Goal: Information Seeking & Learning: Learn about a topic

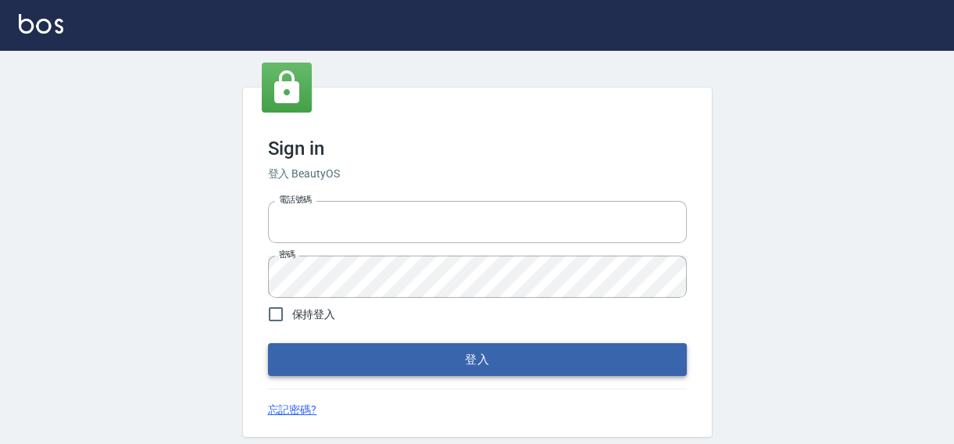
type input "0422211177"
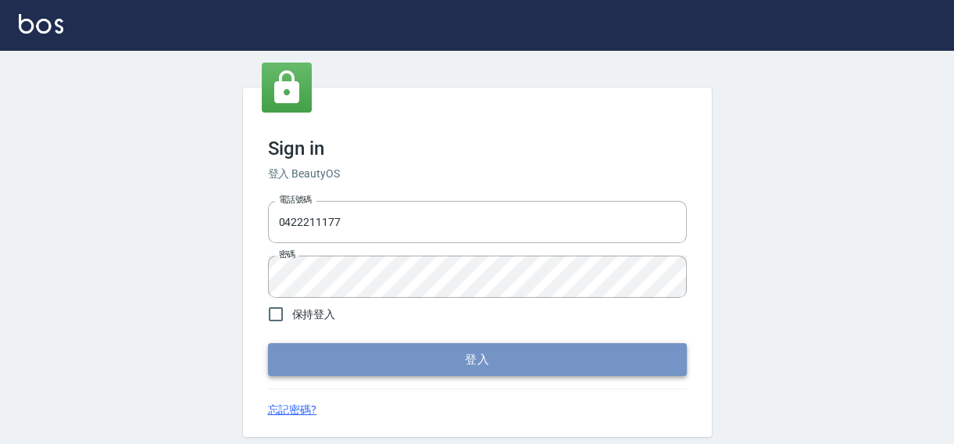
click at [494, 354] on button "登入" at bounding box center [477, 359] width 419 height 33
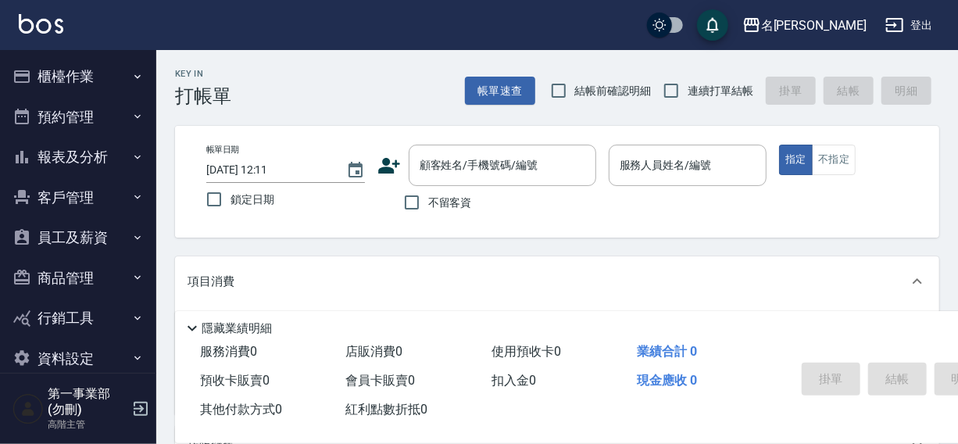
click at [363, 28] on div "名[PERSON_NAME]出" at bounding box center [479, 25] width 958 height 50
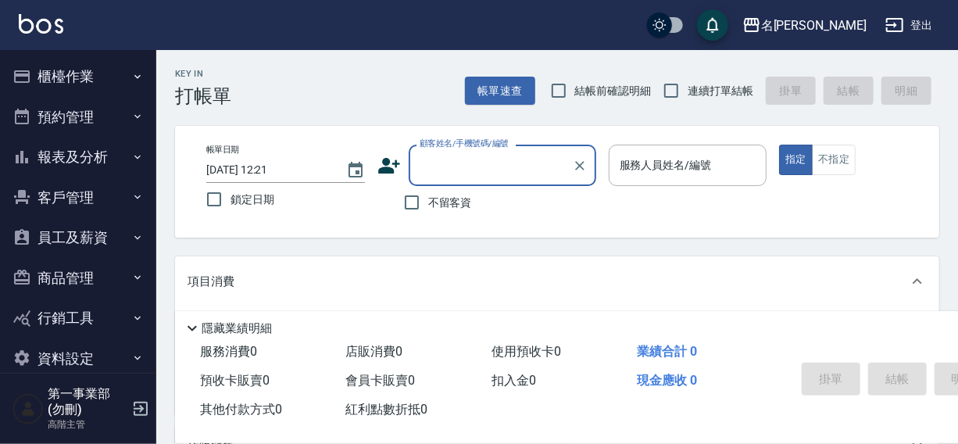
drag, startPoint x: 0, startPoint y: 0, endPoint x: 539, endPoint y: 31, distance: 540.3
click at [535, 31] on div "名[PERSON_NAME]出" at bounding box center [479, 25] width 958 height 50
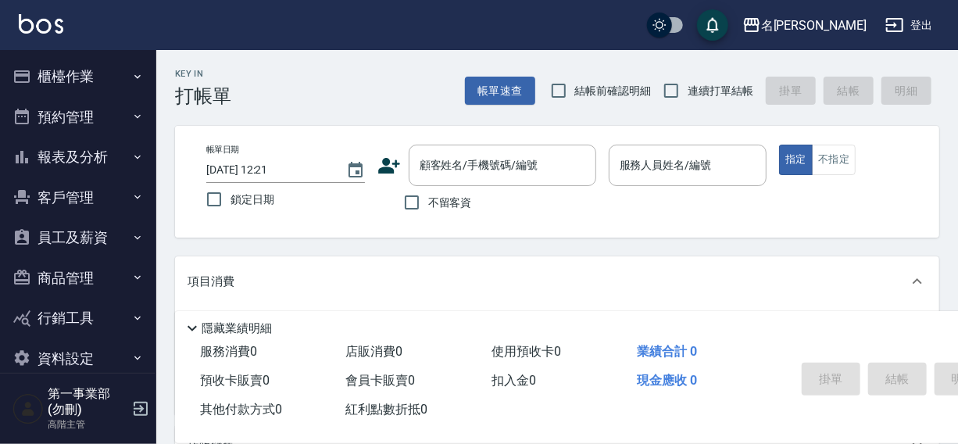
click at [547, 54] on div "Key In 打帳單 帳單速查 結帳前確認明細 連續打單結帳 掛單 結帳 明細" at bounding box center [547, 78] width 783 height 57
click at [68, 154] on button "報表及分析" at bounding box center [78, 157] width 144 height 41
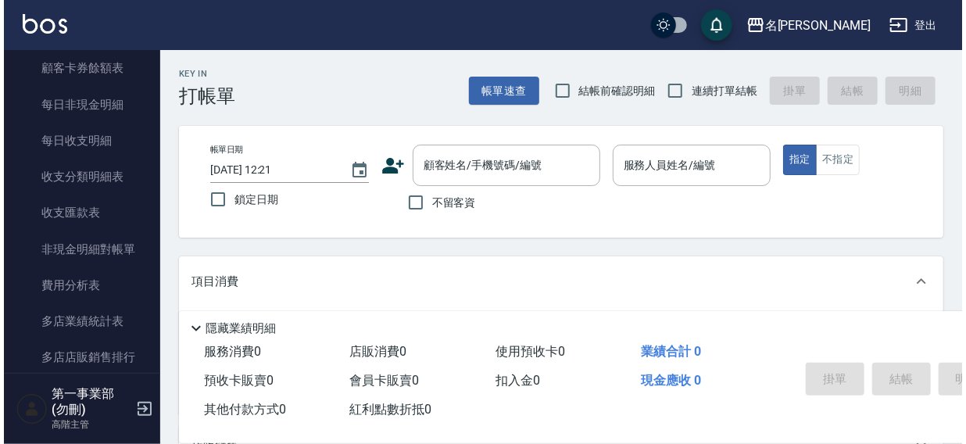
scroll to position [1266, 0]
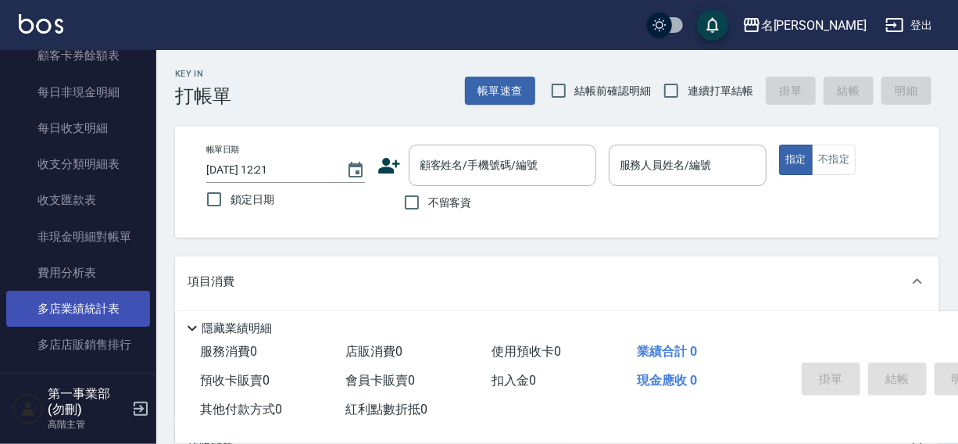
click at [71, 313] on link "多店業績統計表" at bounding box center [78, 309] width 144 height 36
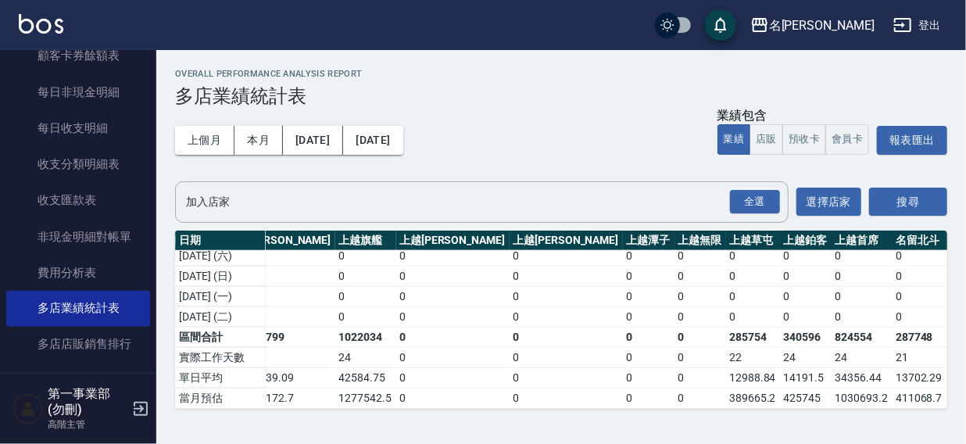
scroll to position [541, 1305]
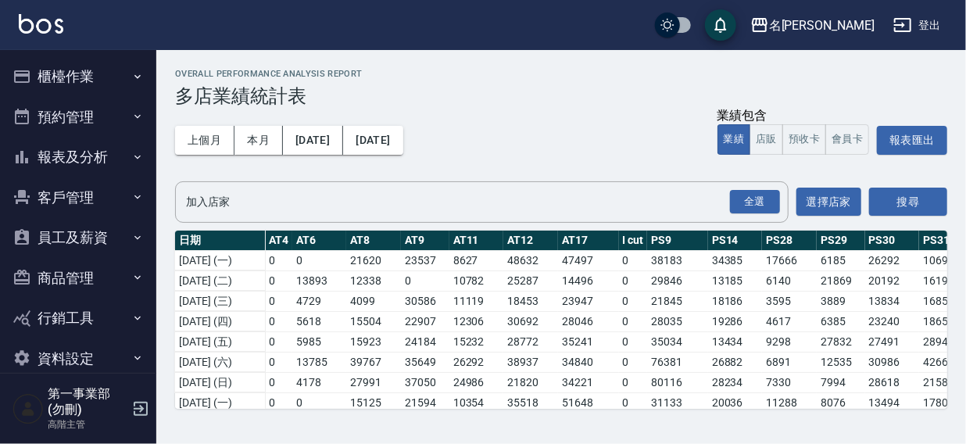
click at [564, 41] on div "名[PERSON_NAME]出" at bounding box center [483, 25] width 966 height 50
click at [67, 78] on button "櫃檯作業" at bounding box center [78, 76] width 144 height 41
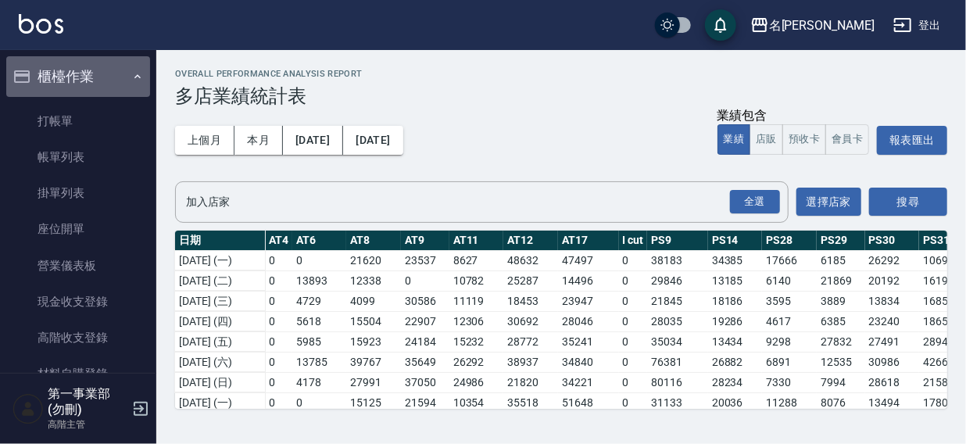
click at [93, 79] on button "櫃檯作業" at bounding box center [78, 76] width 144 height 41
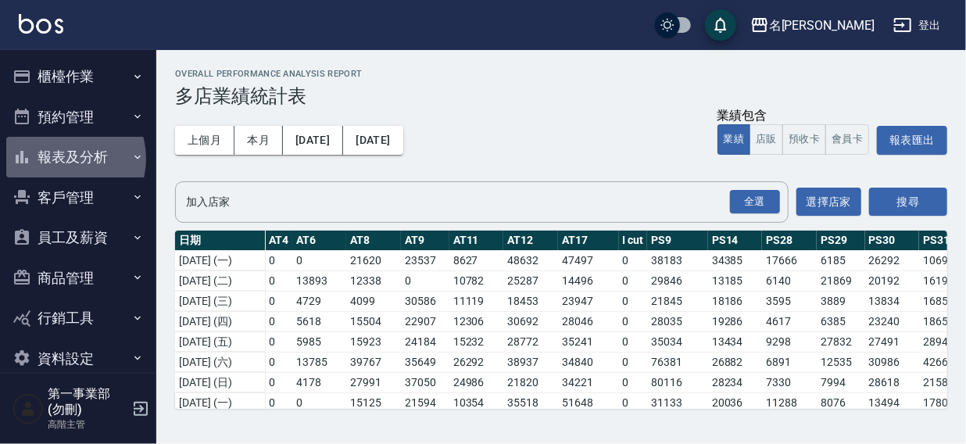
click at [63, 159] on button "報表及分析" at bounding box center [78, 157] width 144 height 41
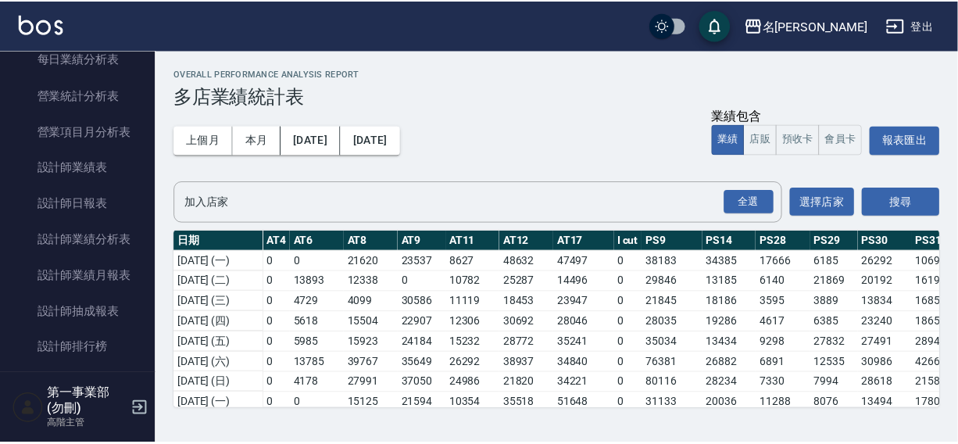
scroll to position [626, 0]
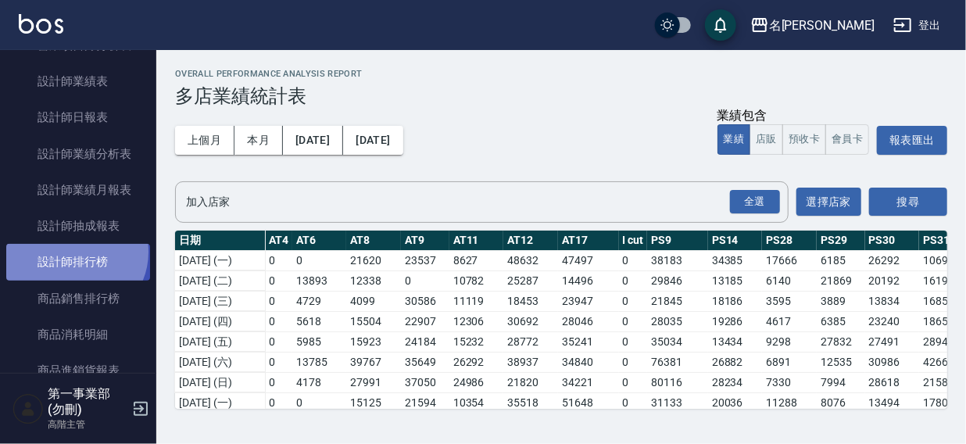
click at [74, 251] on link "設計師排行榜" at bounding box center [78, 262] width 144 height 36
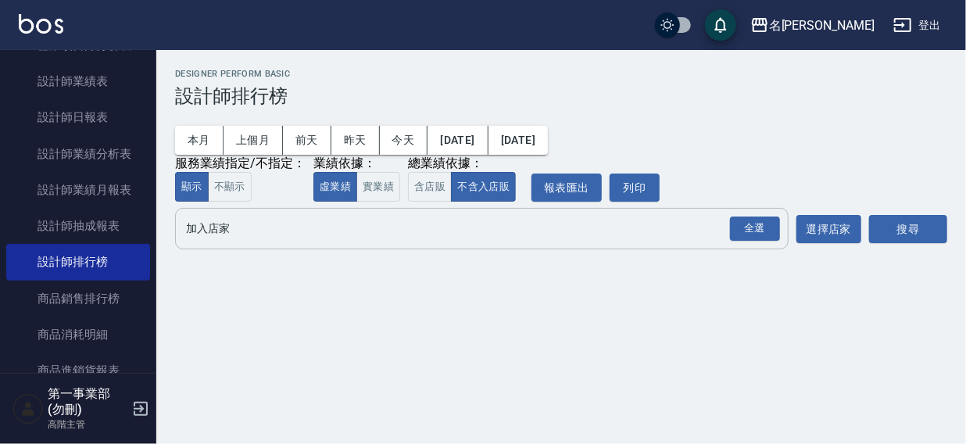
click at [198, 227] on input "加入店家" at bounding box center [470, 228] width 576 height 27
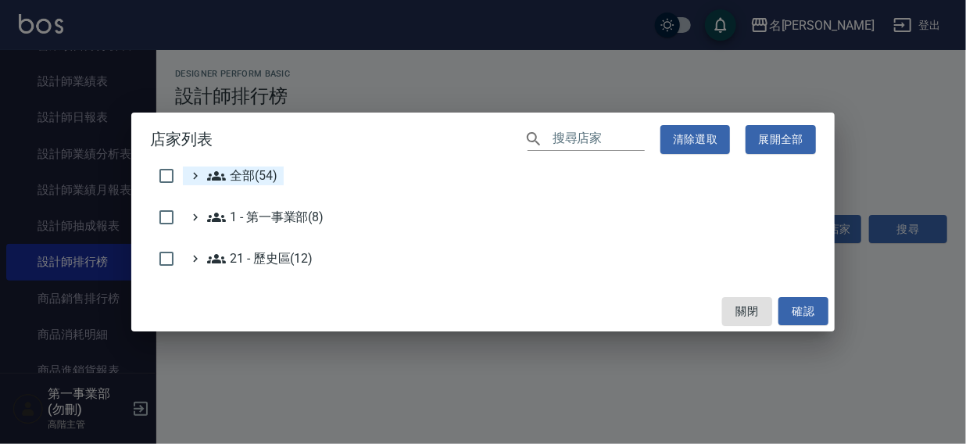
click at [256, 167] on span "全部(54)" at bounding box center [242, 175] width 70 height 19
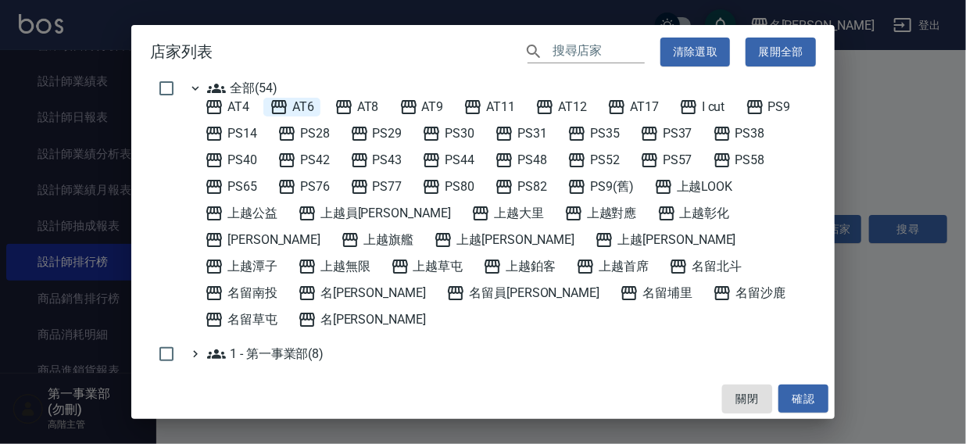
click at [305, 107] on span "AT6" at bounding box center [292, 107] width 45 height 19
click at [809, 390] on button "確認" at bounding box center [804, 399] width 50 height 29
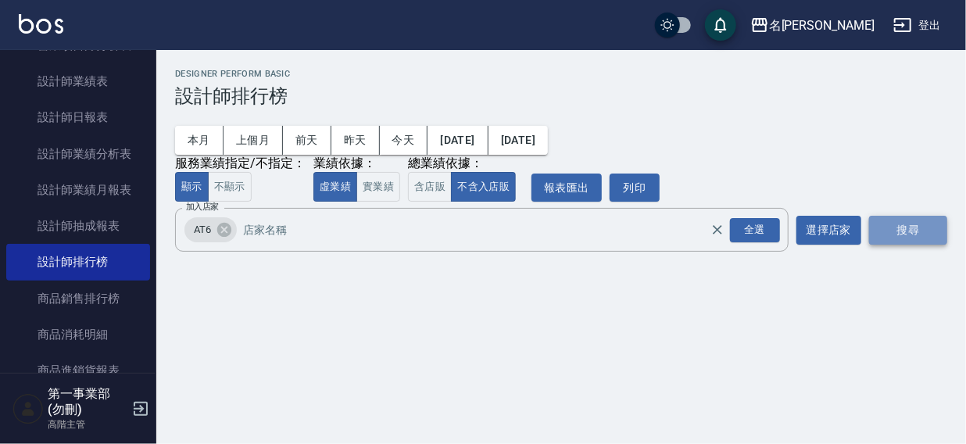
click at [907, 226] on button "搜尋" at bounding box center [908, 230] width 78 height 29
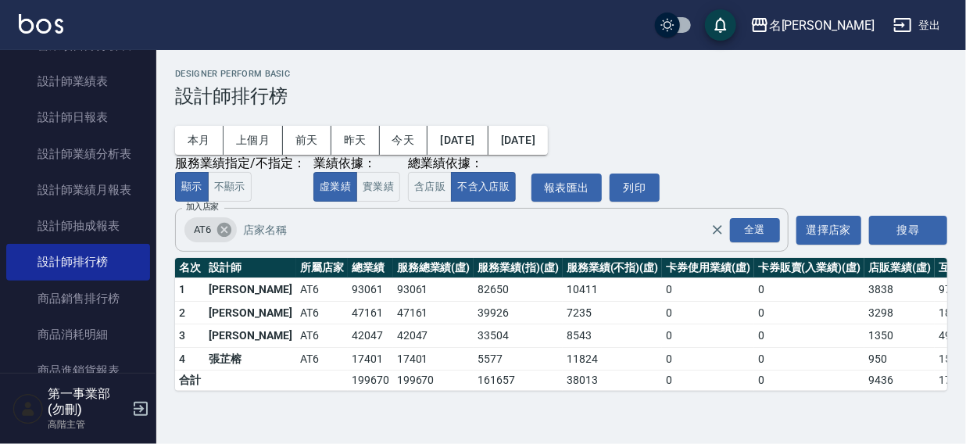
click at [219, 232] on icon at bounding box center [224, 230] width 14 height 14
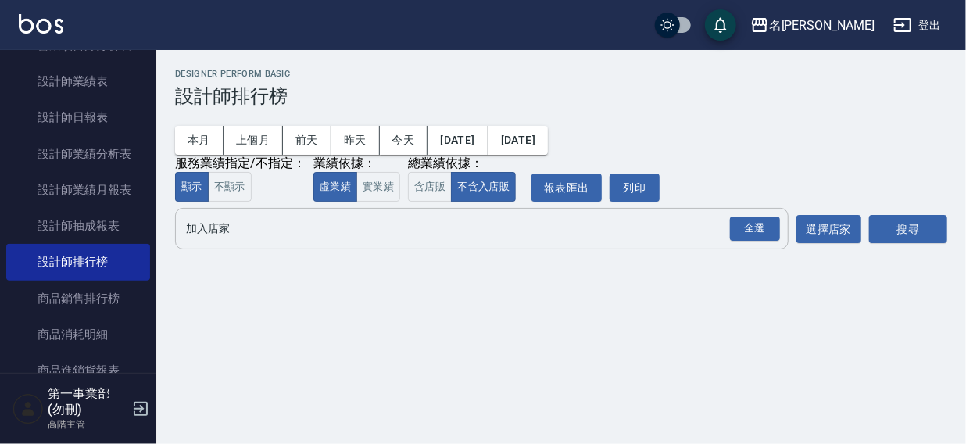
click at [214, 242] on input "加入店家" at bounding box center [470, 228] width 576 height 27
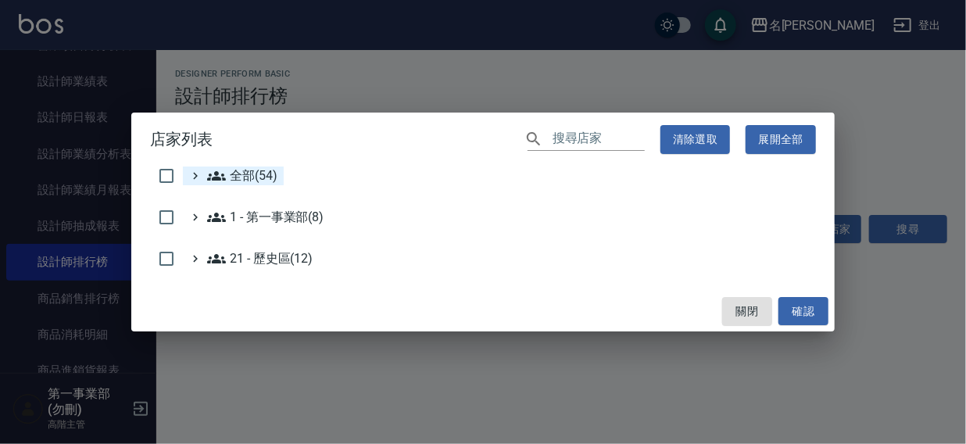
click at [238, 174] on span "全部(54)" at bounding box center [242, 175] width 70 height 19
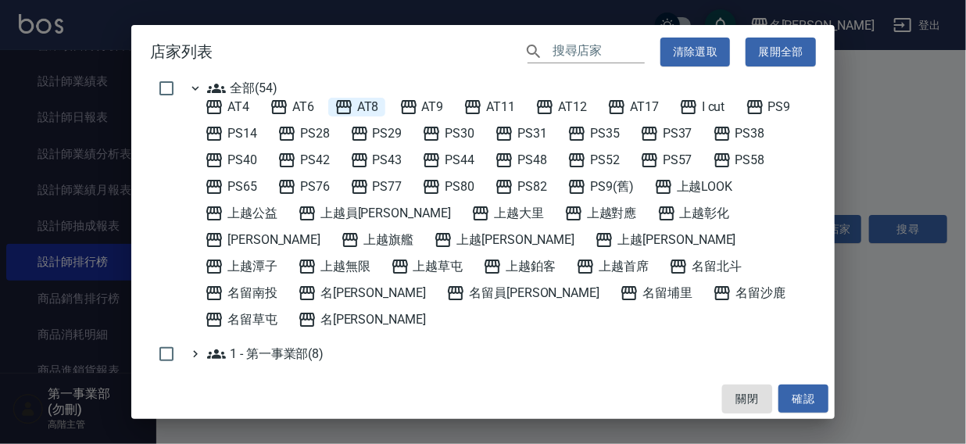
click at [367, 100] on span "AT8" at bounding box center [357, 107] width 45 height 19
click at [807, 399] on button "確認" at bounding box center [804, 399] width 50 height 29
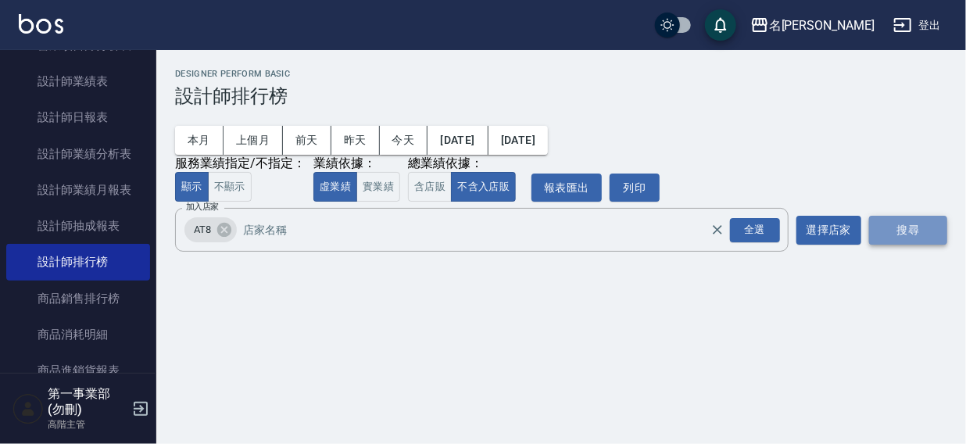
click at [893, 231] on button "搜尋" at bounding box center [908, 230] width 78 height 29
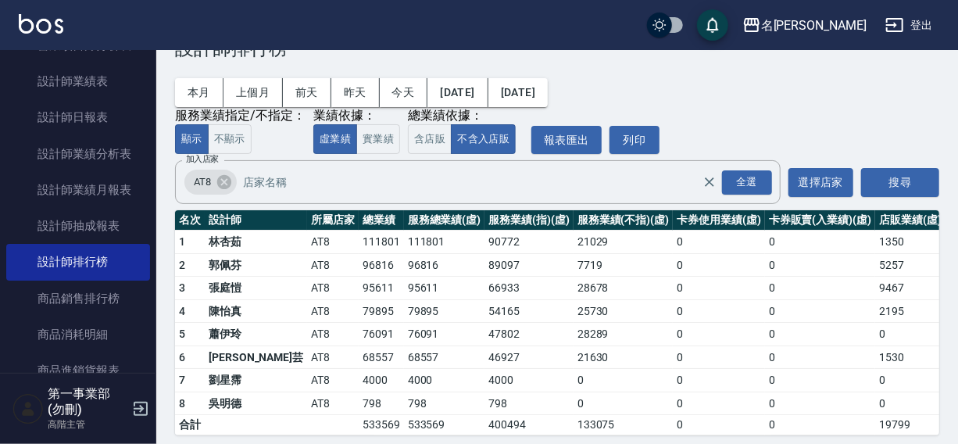
scroll to position [48, 0]
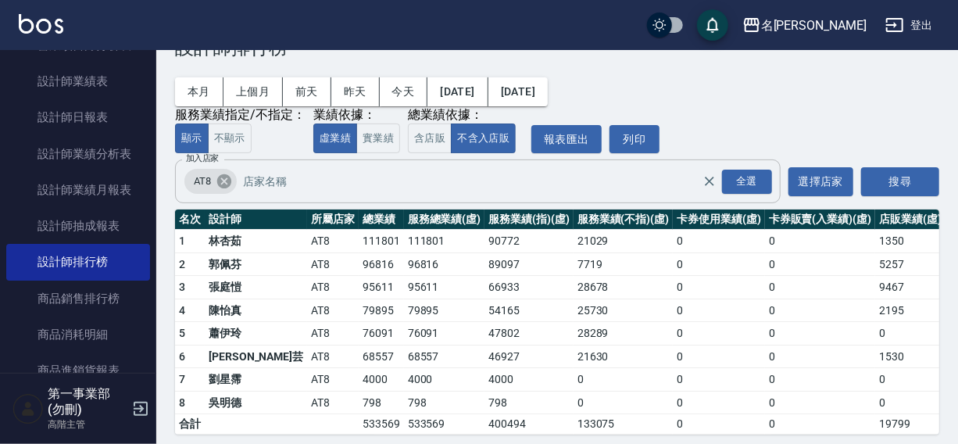
click at [220, 184] on icon at bounding box center [224, 181] width 17 height 17
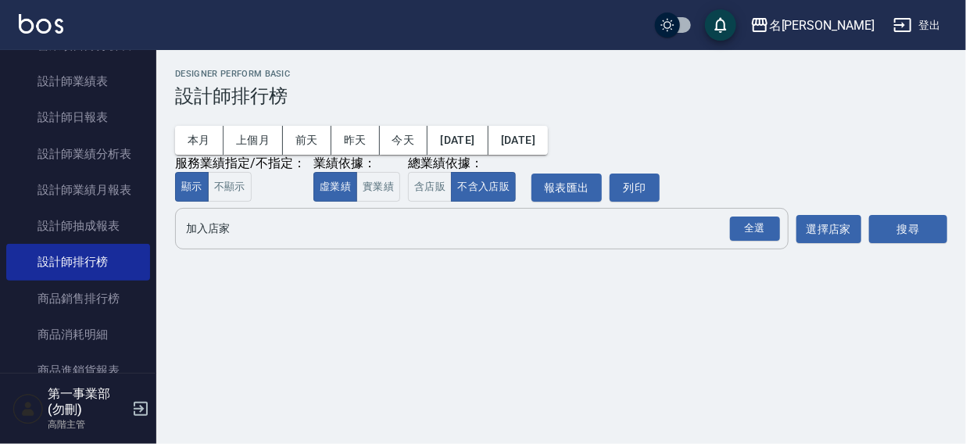
click at [214, 227] on input "加入店家" at bounding box center [470, 228] width 576 height 27
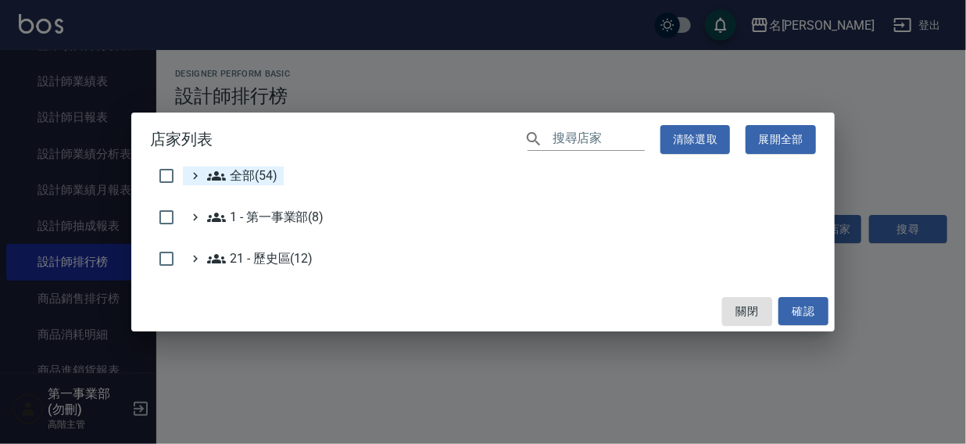
click at [228, 180] on span "全部(54)" at bounding box center [242, 175] width 70 height 19
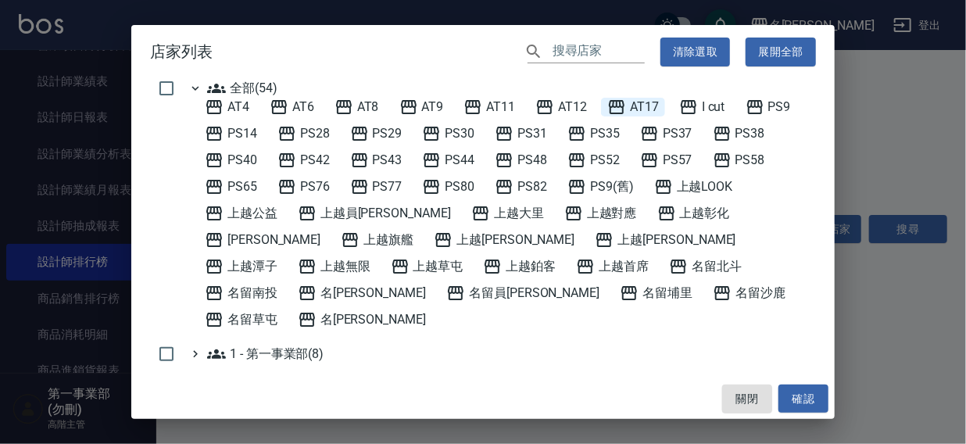
click at [650, 104] on span "AT17" at bounding box center [633, 107] width 52 height 19
drag, startPoint x: 806, startPoint y: 402, endPoint x: 858, endPoint y: 331, distance: 87.2
click at [806, 401] on button "確認" at bounding box center [804, 399] width 50 height 29
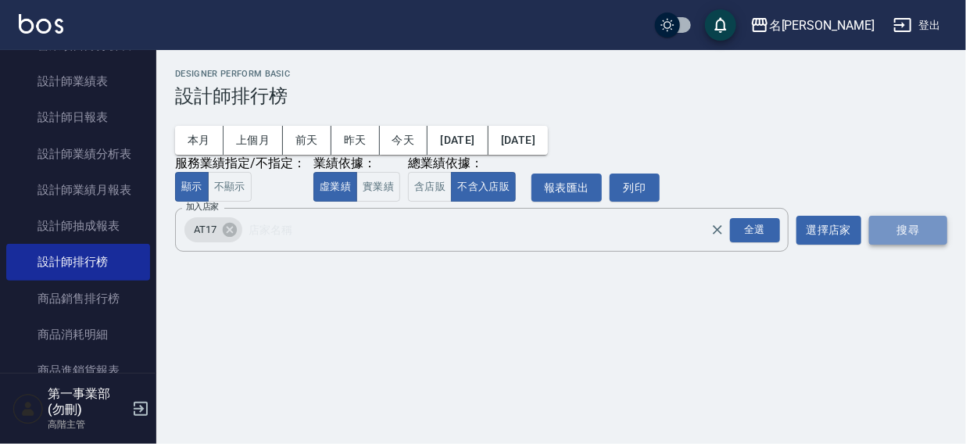
click at [908, 228] on button "搜尋" at bounding box center [908, 230] width 78 height 29
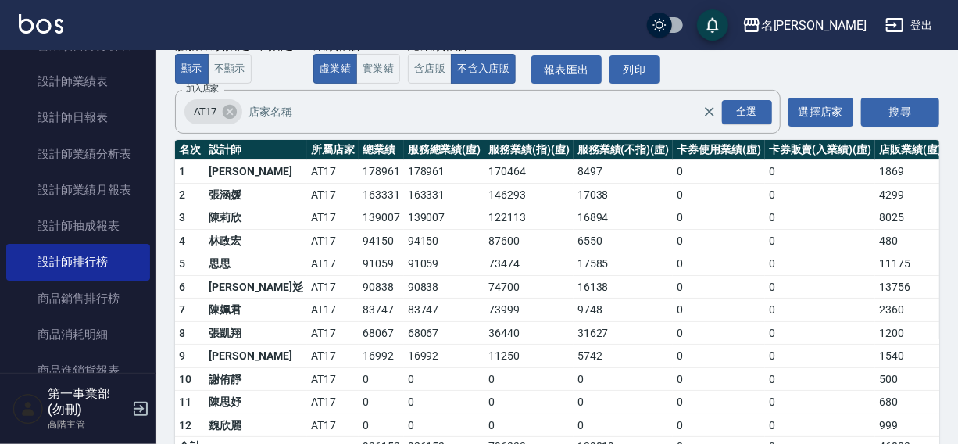
scroll to position [121, 0]
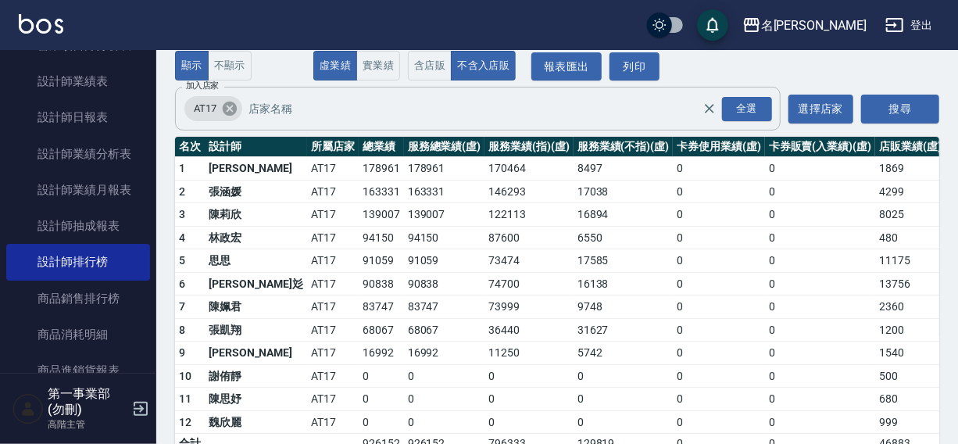
click at [227, 107] on icon at bounding box center [229, 108] width 17 height 17
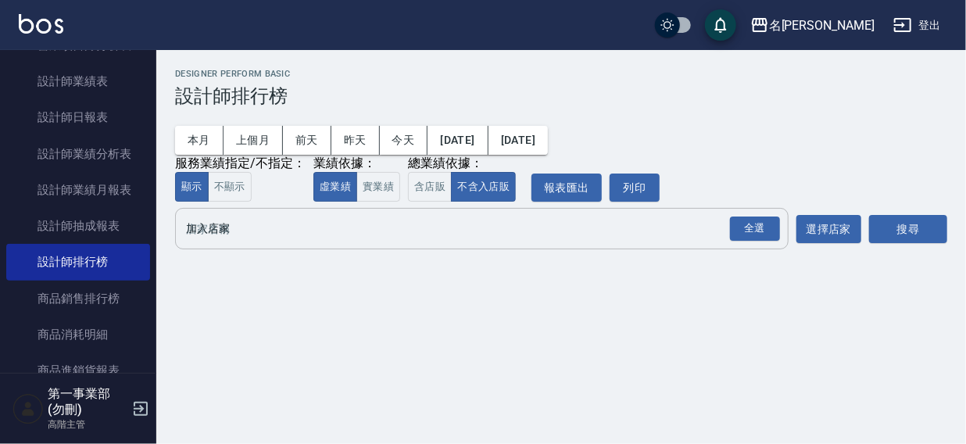
click at [212, 234] on input "加入店家" at bounding box center [470, 228] width 576 height 27
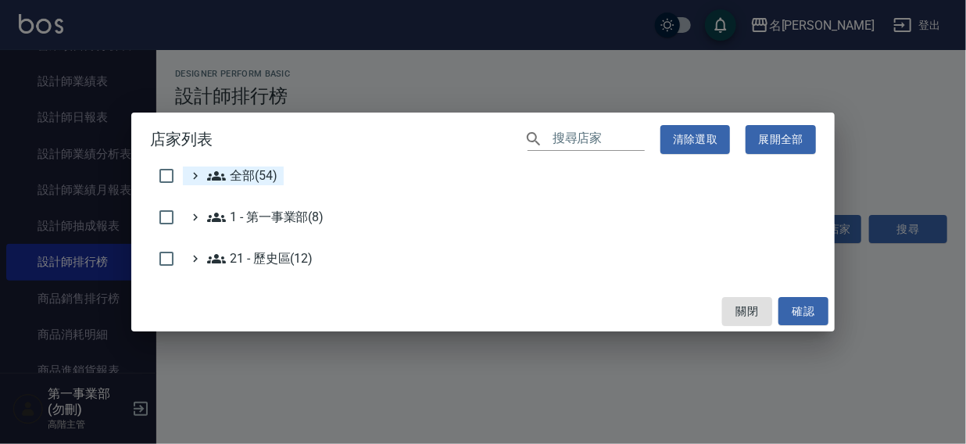
click at [237, 172] on span "全部(54)" at bounding box center [242, 175] width 70 height 19
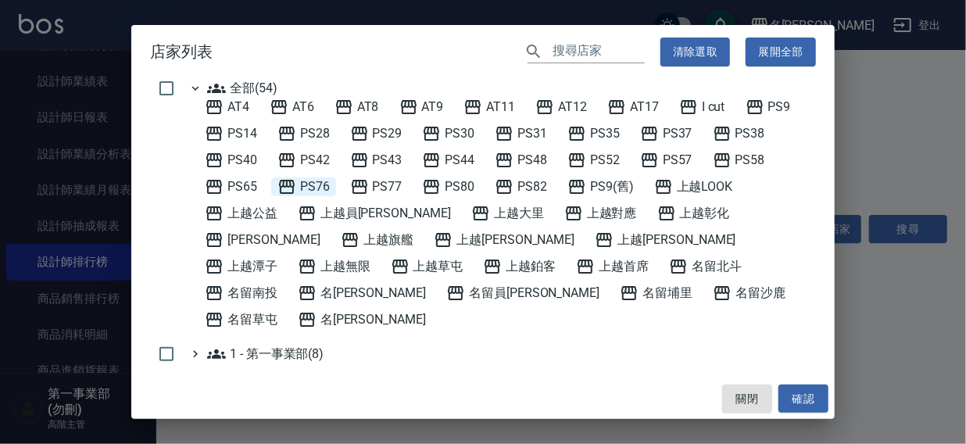
click at [311, 184] on span "PS76" at bounding box center [303, 186] width 52 height 19
drag, startPoint x: 796, startPoint y: 403, endPoint x: 854, endPoint y: 287, distance: 130.0
click at [802, 401] on button "確認" at bounding box center [804, 399] width 50 height 29
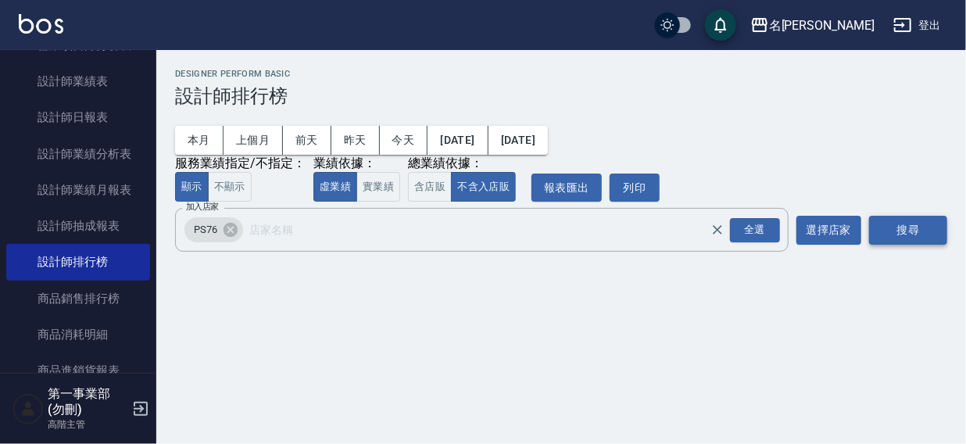
click at [887, 231] on button "搜尋" at bounding box center [908, 230] width 78 height 29
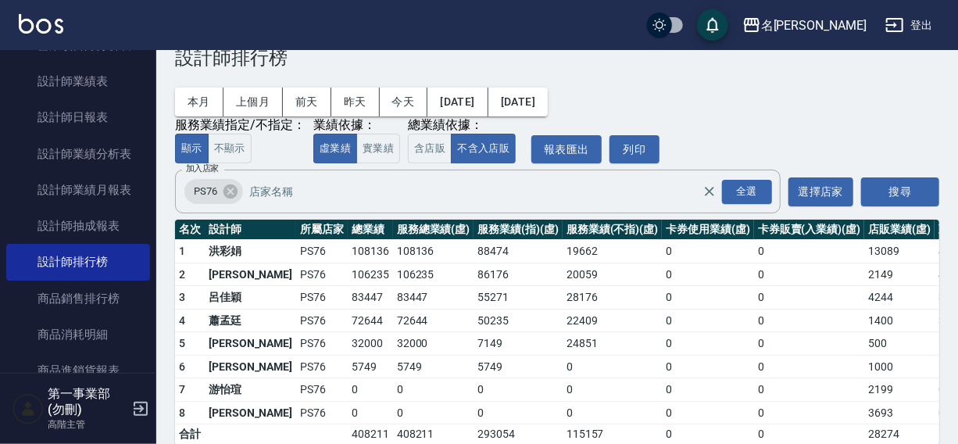
scroll to position [47, 0]
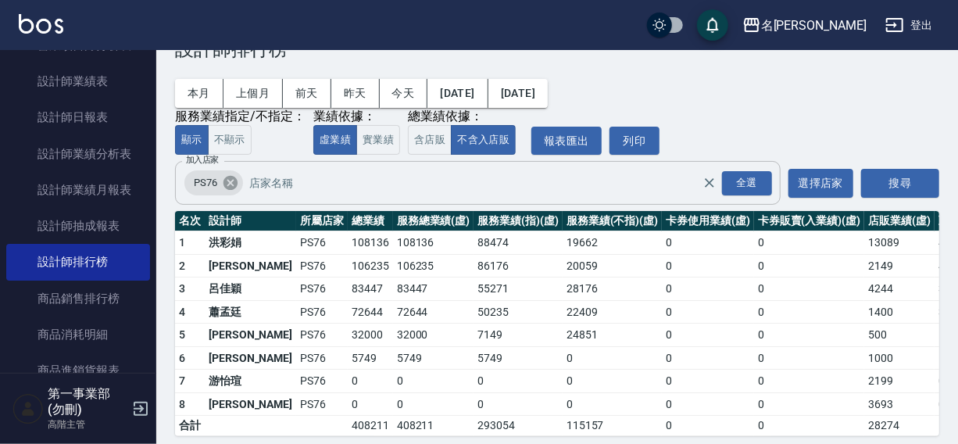
click at [225, 187] on icon at bounding box center [231, 183] width 14 height 14
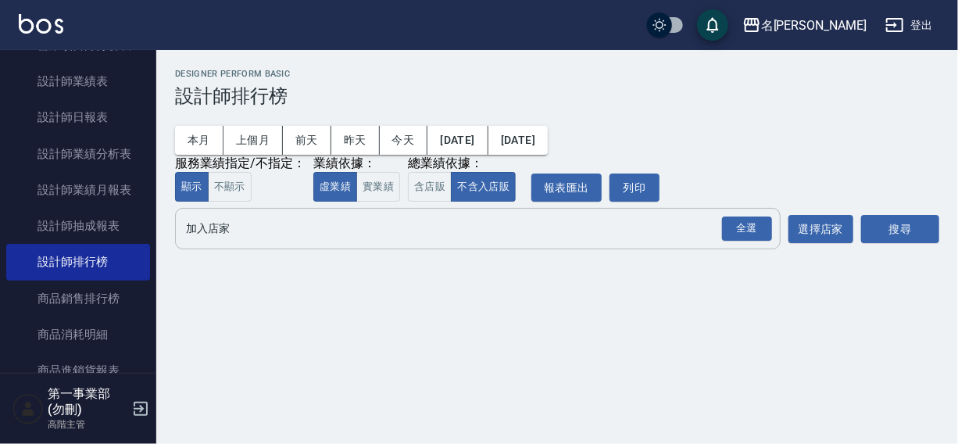
scroll to position [0, 0]
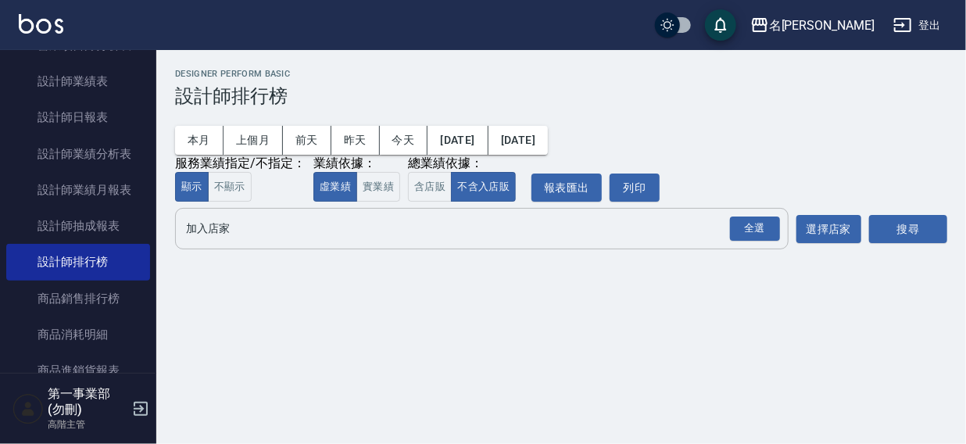
click at [215, 237] on input "加入店家" at bounding box center [470, 228] width 576 height 27
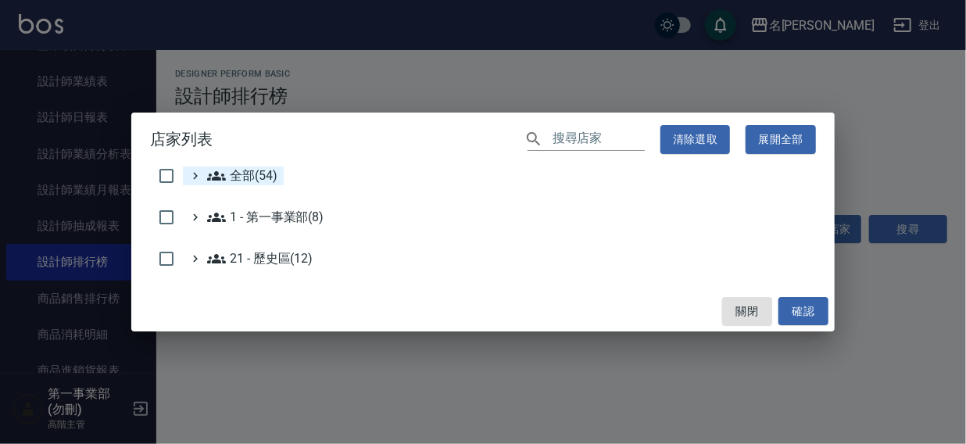
click at [230, 181] on span "全部(54)" at bounding box center [242, 175] width 70 height 19
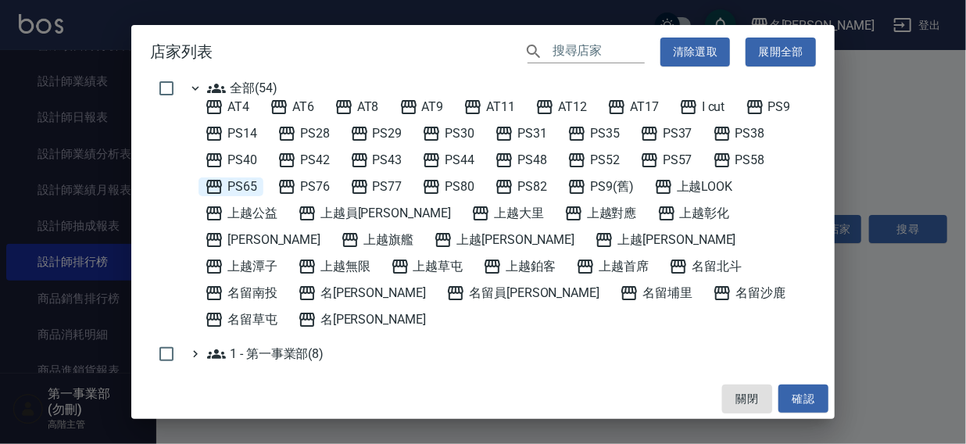
click at [242, 187] on span "PS65" at bounding box center [231, 186] width 52 height 19
click at [808, 396] on button "確認" at bounding box center [804, 399] width 50 height 29
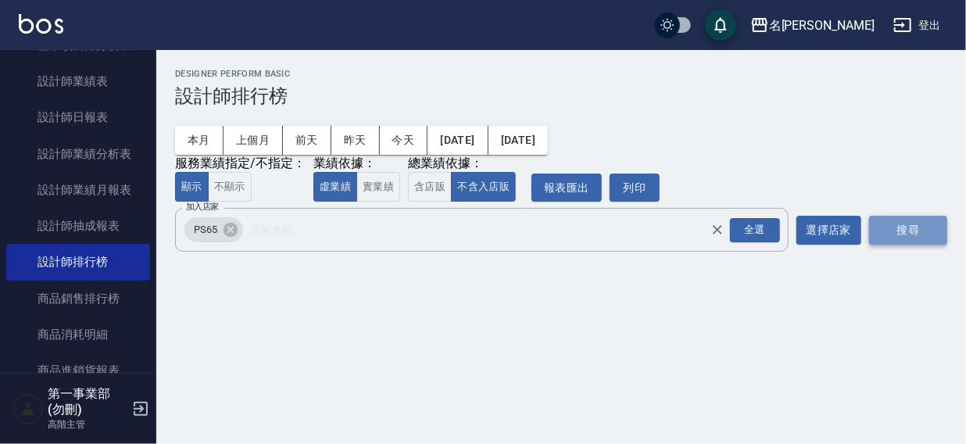
click at [908, 232] on button "搜尋" at bounding box center [908, 230] width 78 height 29
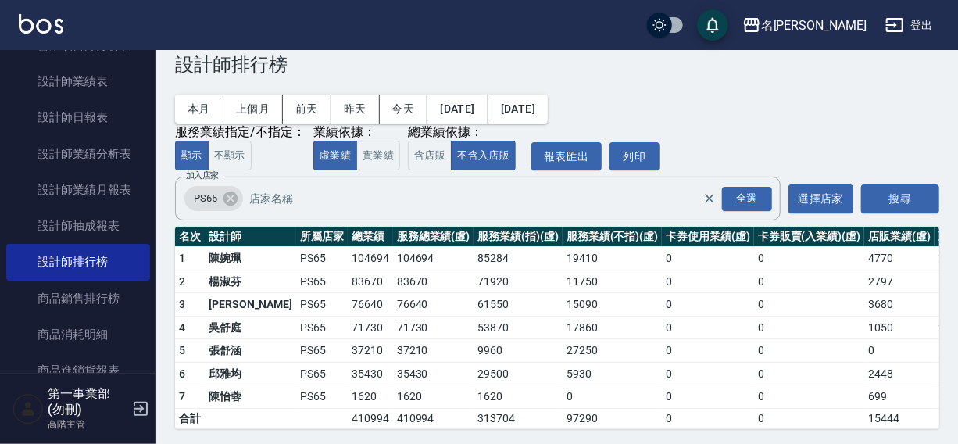
scroll to position [47, 0]
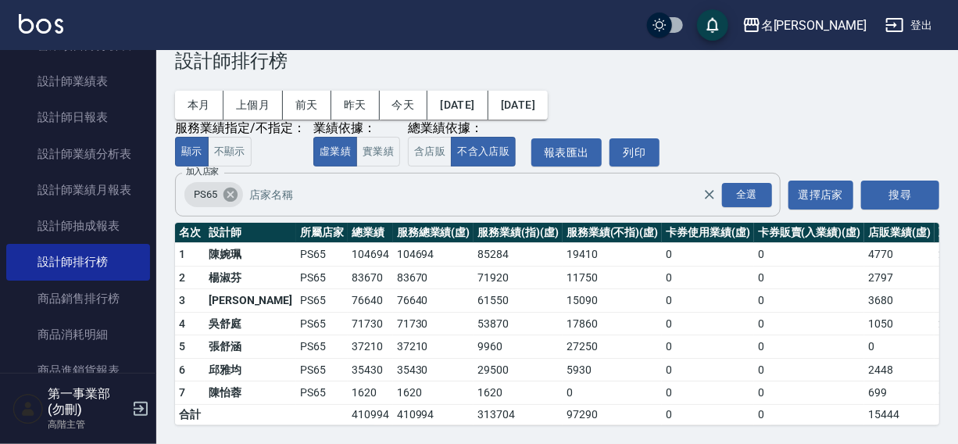
click at [230, 188] on icon at bounding box center [231, 195] width 14 height 14
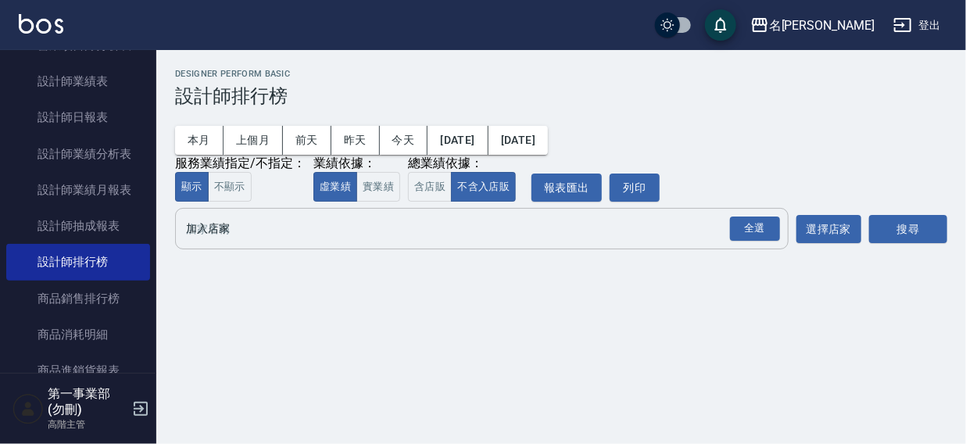
click at [224, 231] on input "加入店家" at bounding box center [470, 228] width 576 height 27
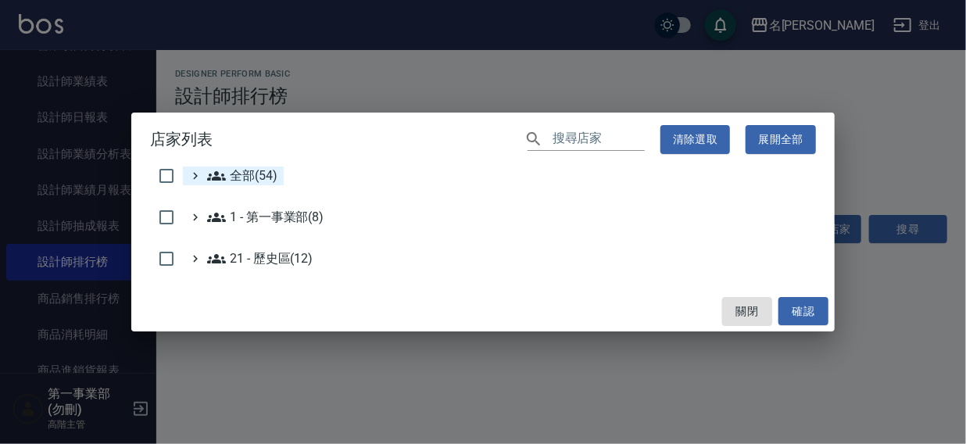
click at [238, 179] on span "全部(54)" at bounding box center [242, 175] width 70 height 19
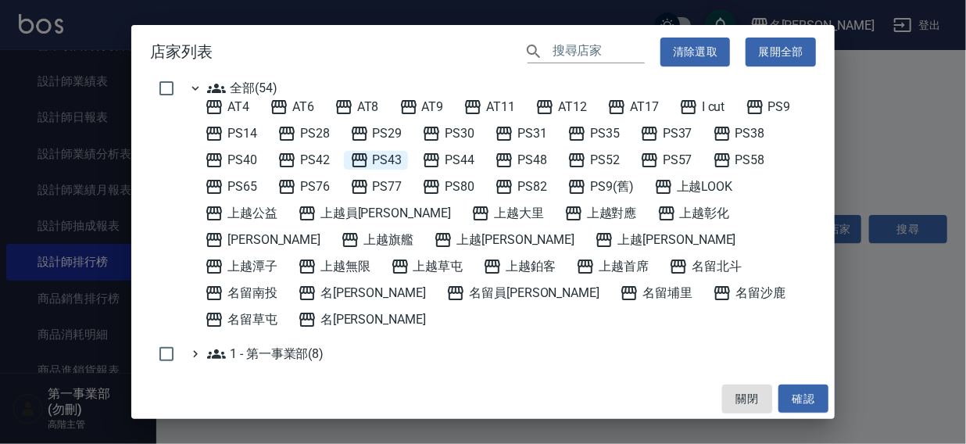
click at [382, 160] on span "PS43" at bounding box center [376, 160] width 52 height 19
drag, startPoint x: 784, startPoint y: 396, endPoint x: 843, endPoint y: 303, distance: 110.6
click at [786, 397] on button "確認" at bounding box center [804, 399] width 50 height 29
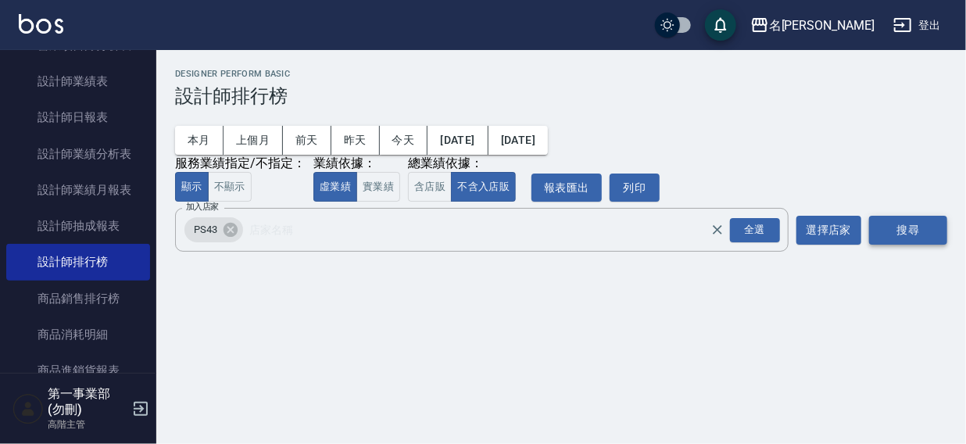
click at [895, 230] on button "搜尋" at bounding box center [908, 230] width 78 height 29
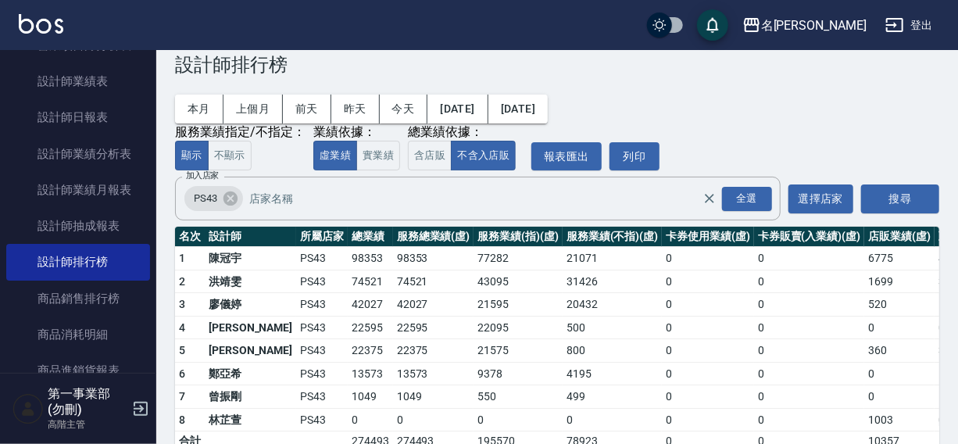
scroll to position [26, 0]
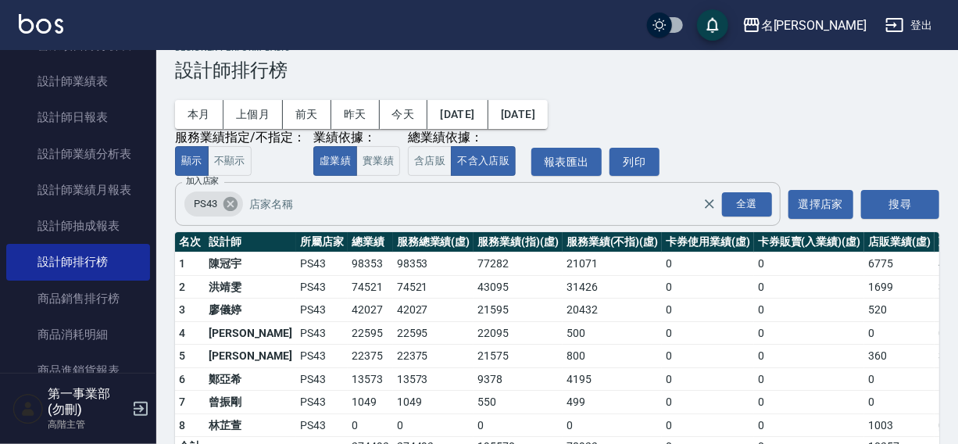
click at [228, 205] on icon at bounding box center [231, 204] width 14 height 14
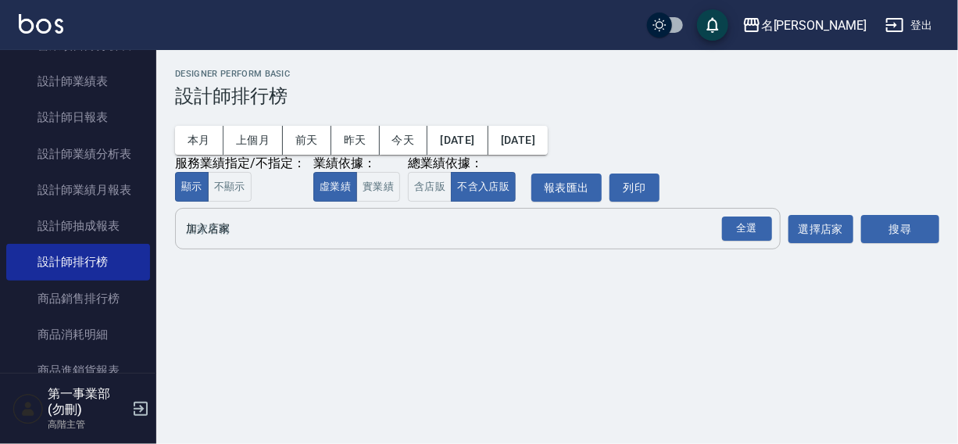
scroll to position [0, 0]
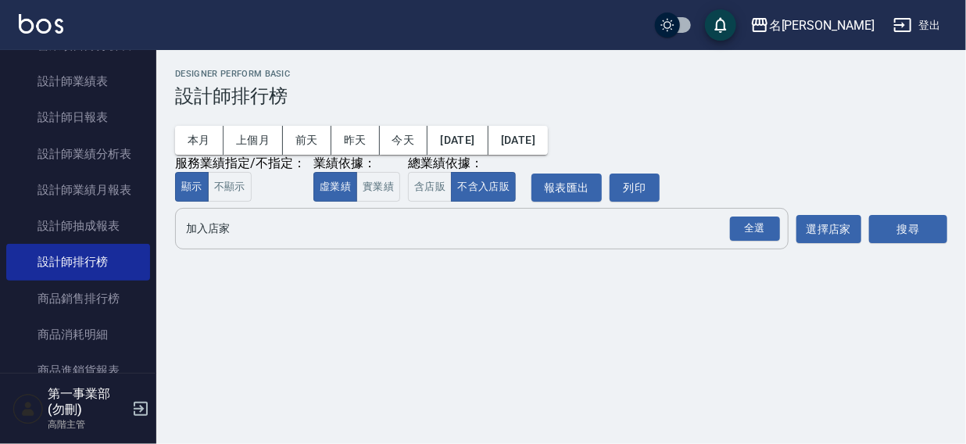
click at [217, 229] on input "加入店家" at bounding box center [470, 228] width 576 height 27
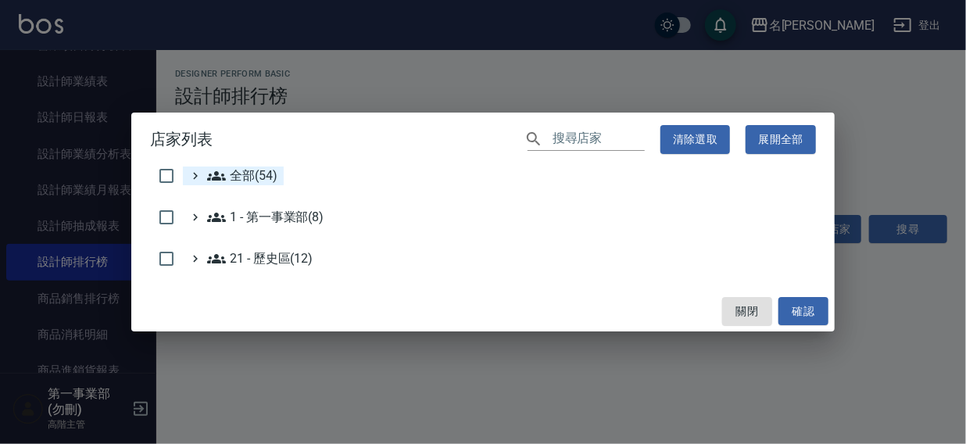
click at [252, 176] on span "全部(54)" at bounding box center [242, 175] width 70 height 19
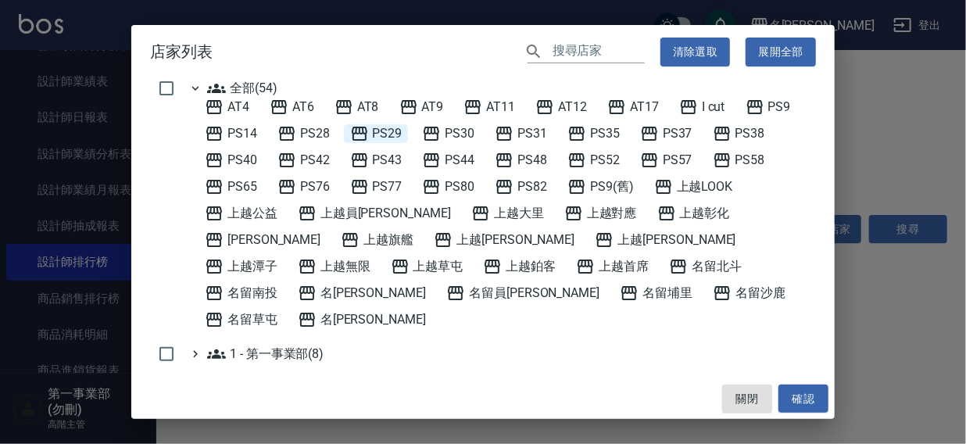
click at [386, 133] on span "PS29" at bounding box center [376, 133] width 52 height 19
click at [797, 394] on button "確認" at bounding box center [804, 399] width 50 height 29
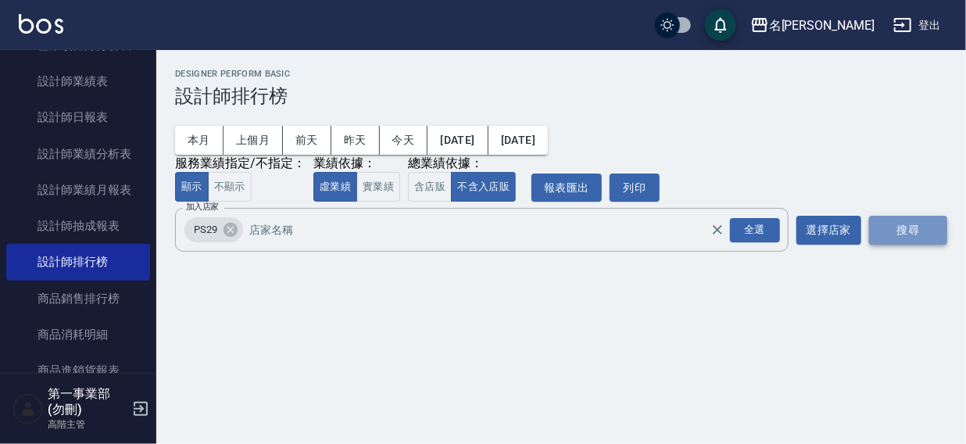
click at [905, 223] on button "搜尋" at bounding box center [908, 230] width 78 height 29
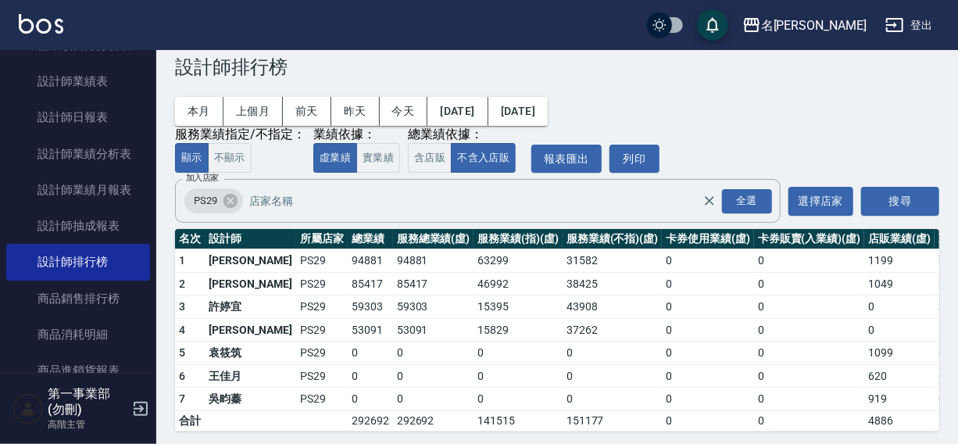
scroll to position [33, 0]
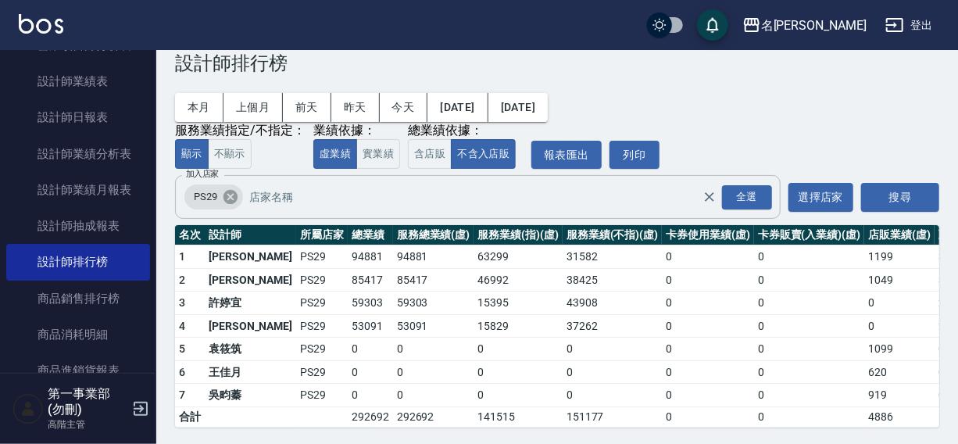
click at [233, 195] on icon at bounding box center [231, 197] width 14 height 14
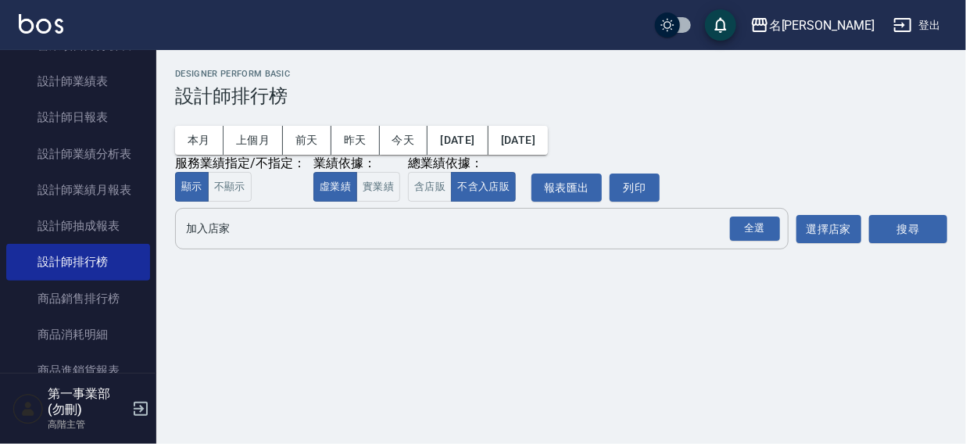
click at [224, 233] on input "加入店家" at bounding box center [470, 228] width 576 height 27
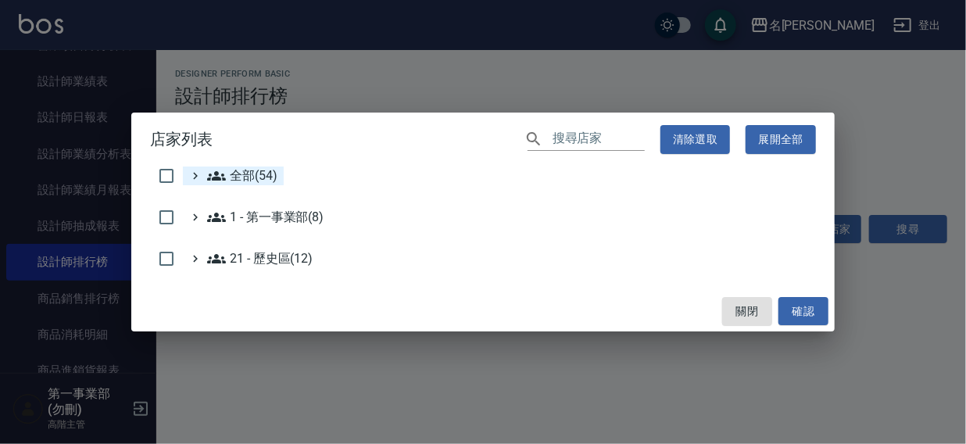
click at [245, 178] on span "全部(54)" at bounding box center [242, 175] width 70 height 19
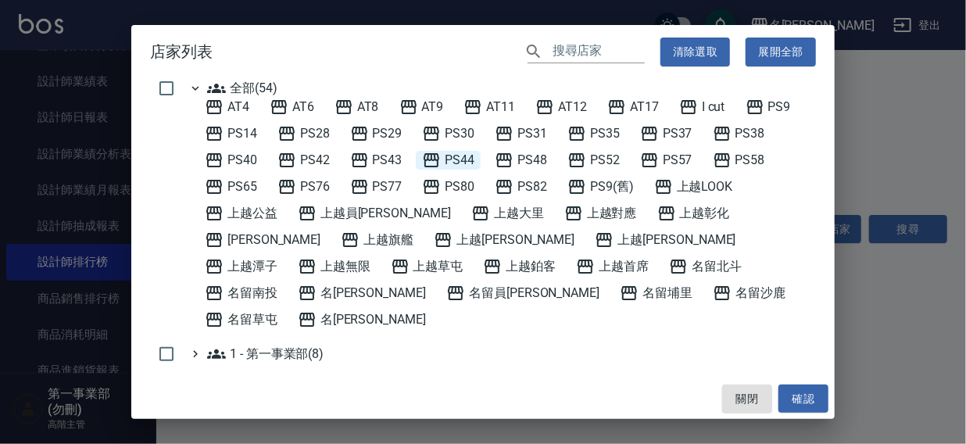
click at [453, 160] on span "PS44" at bounding box center [448, 160] width 52 height 19
click at [808, 392] on button "確認" at bounding box center [804, 399] width 50 height 29
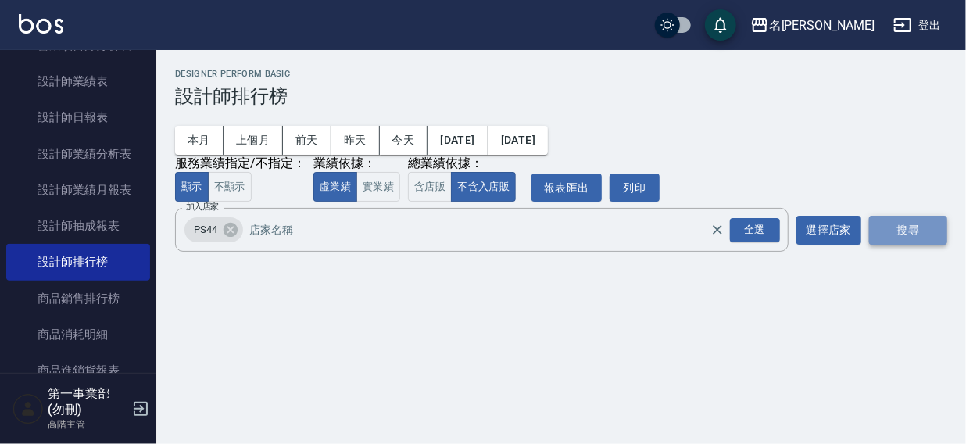
click at [926, 223] on button "搜尋" at bounding box center [908, 230] width 78 height 29
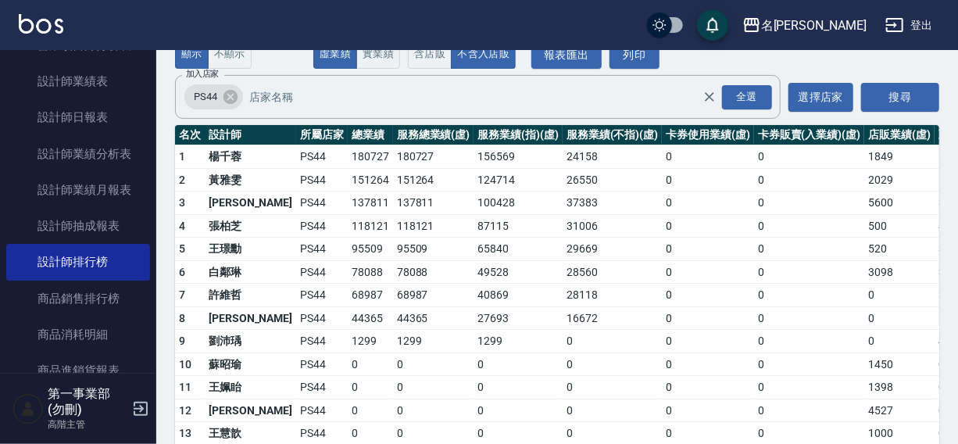
scroll to position [134, 0]
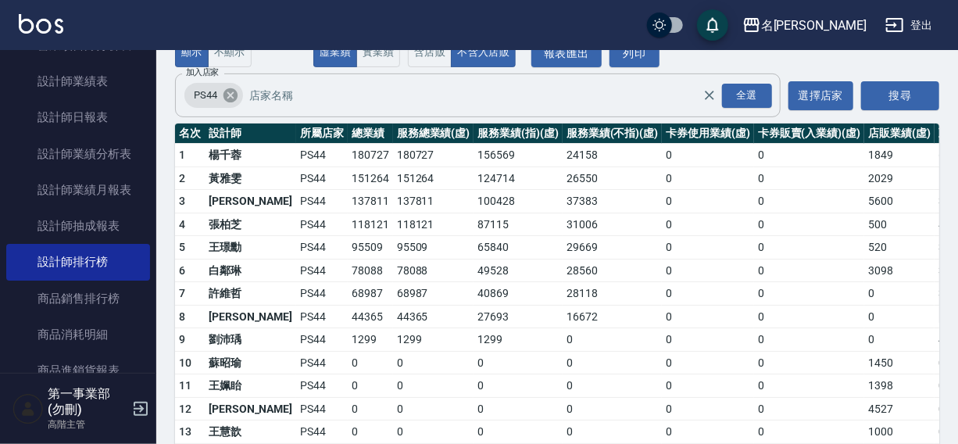
click at [235, 98] on icon at bounding box center [231, 95] width 14 height 14
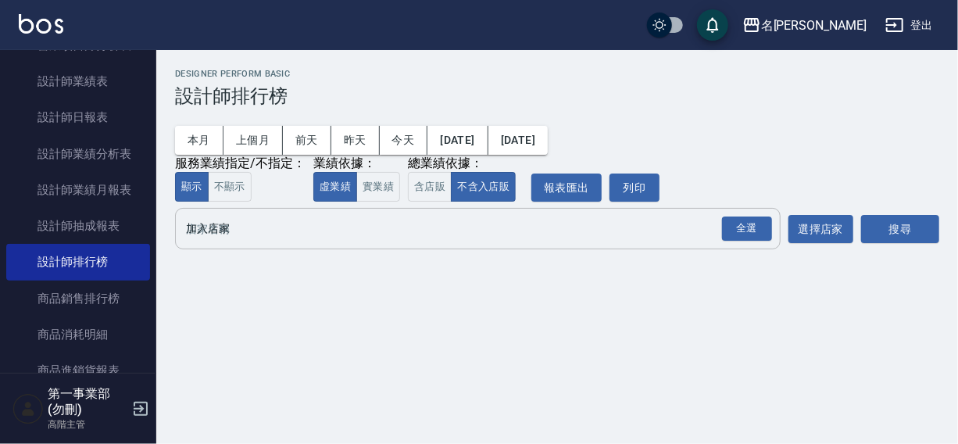
scroll to position [0, 0]
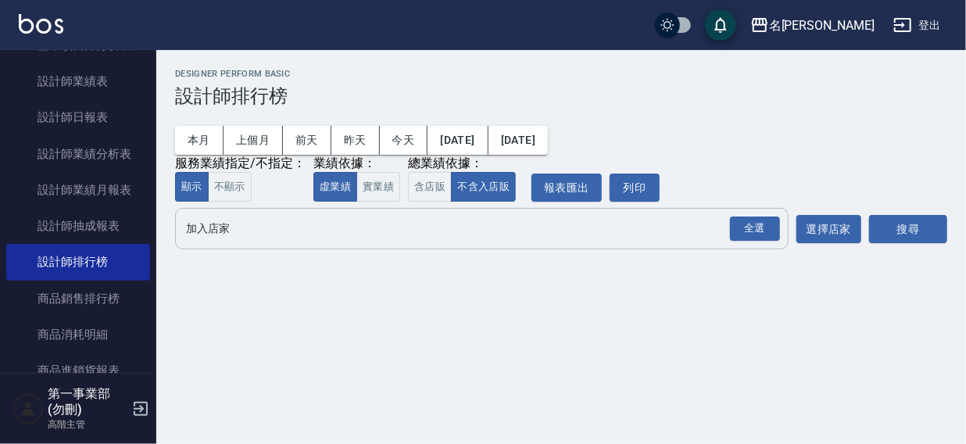
click at [238, 231] on input "加入店家" at bounding box center [470, 228] width 576 height 27
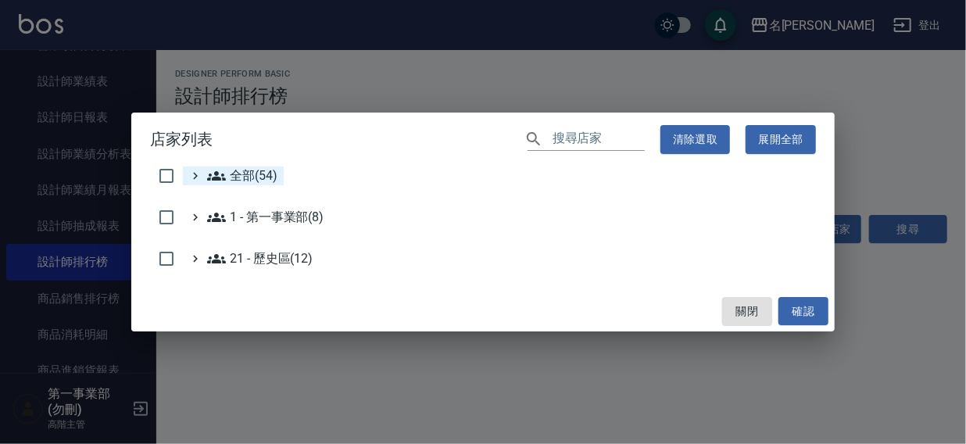
click at [247, 173] on span "全部(54)" at bounding box center [242, 175] width 70 height 19
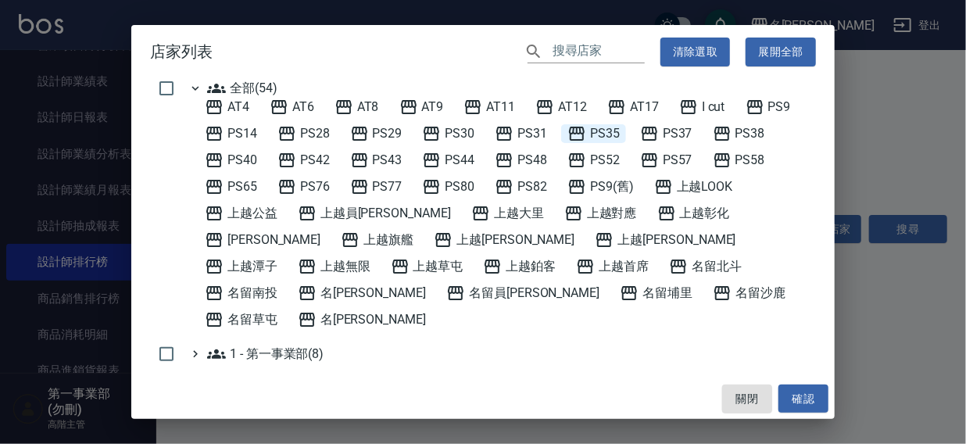
click at [605, 128] on span "PS35" at bounding box center [594, 133] width 52 height 19
drag, startPoint x: 804, startPoint y: 399, endPoint x: 907, endPoint y: 239, distance: 189.5
click at [805, 399] on button "確認" at bounding box center [804, 399] width 50 height 29
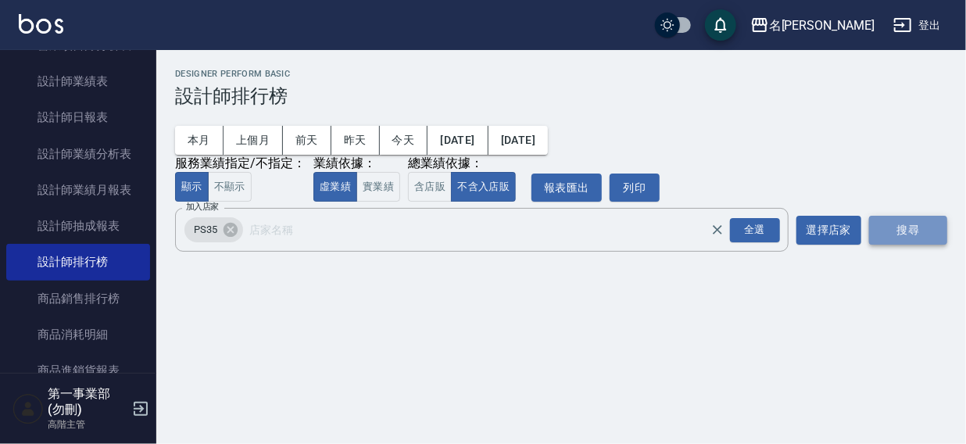
click at [912, 228] on button "搜尋" at bounding box center [908, 230] width 78 height 29
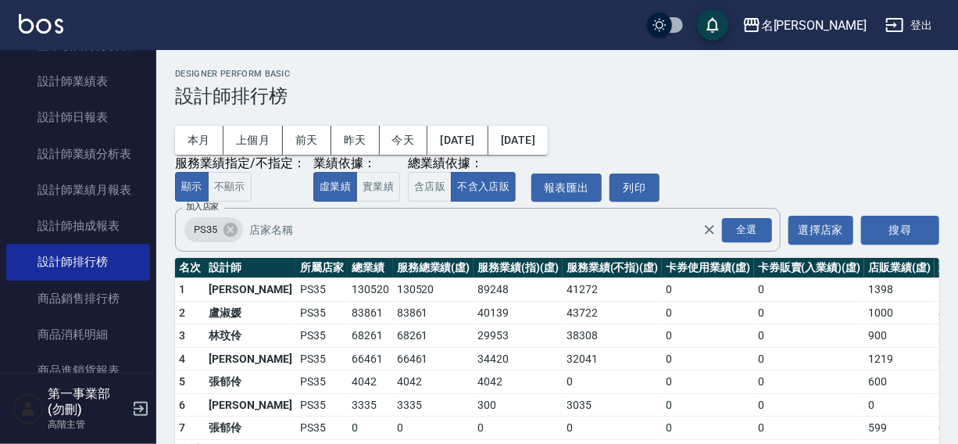
scroll to position [47, 0]
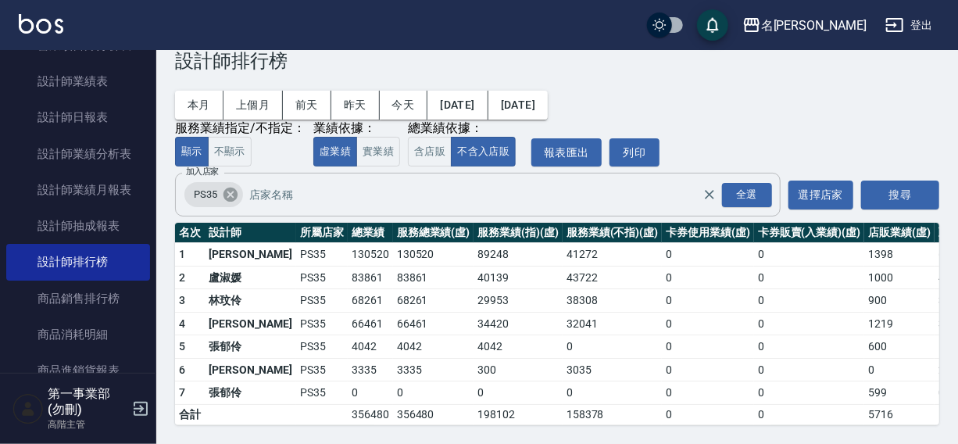
click at [230, 188] on icon at bounding box center [231, 195] width 14 height 14
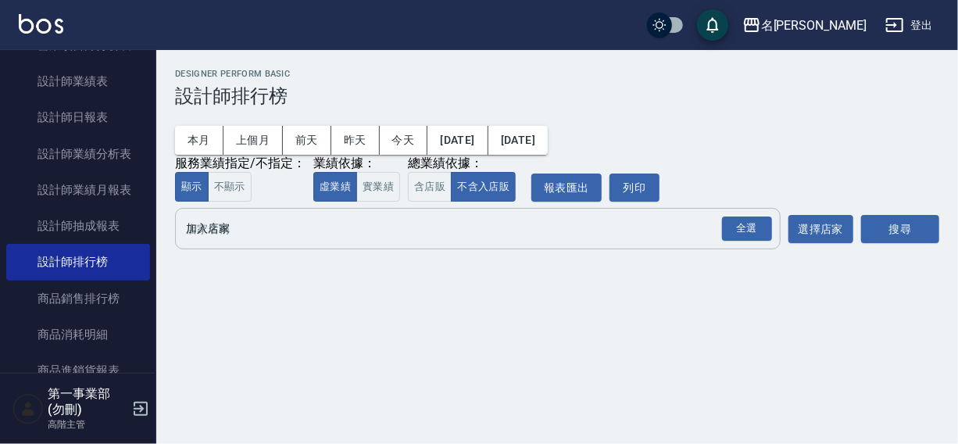
scroll to position [0, 0]
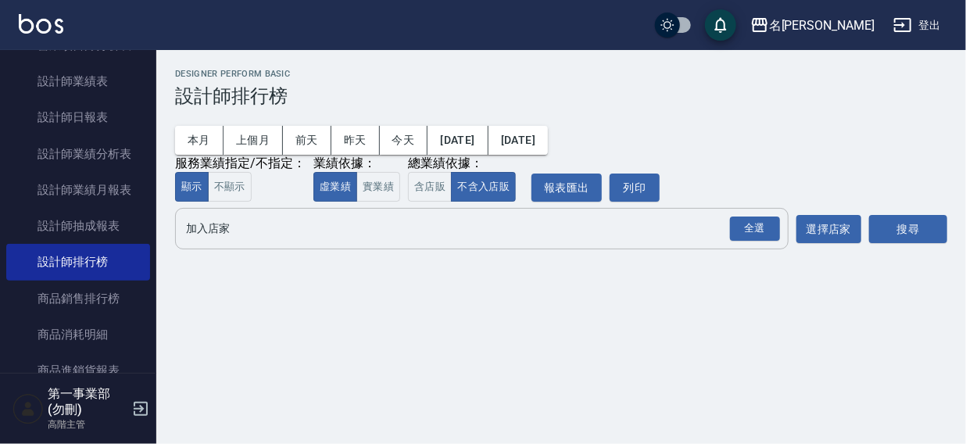
click at [224, 236] on input "加入店家" at bounding box center [470, 228] width 576 height 27
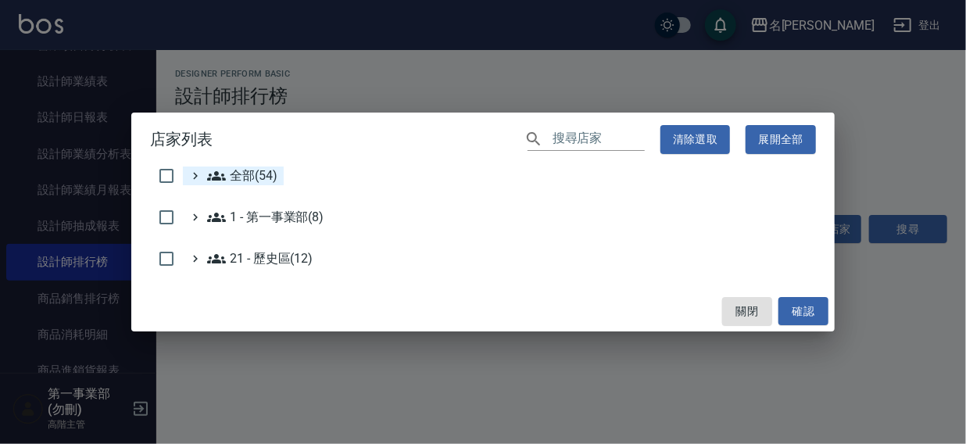
click at [238, 175] on span "全部(54)" at bounding box center [242, 175] width 70 height 19
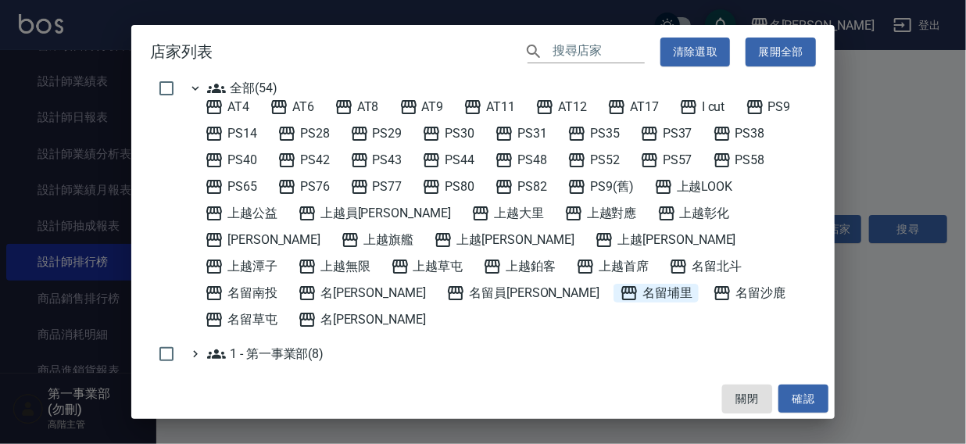
click at [620, 290] on span "名留埔里" at bounding box center [656, 293] width 73 height 19
drag, startPoint x: 801, startPoint y: 396, endPoint x: 858, endPoint y: 291, distance: 119.3
click at [807, 392] on button "確認" at bounding box center [804, 399] width 50 height 29
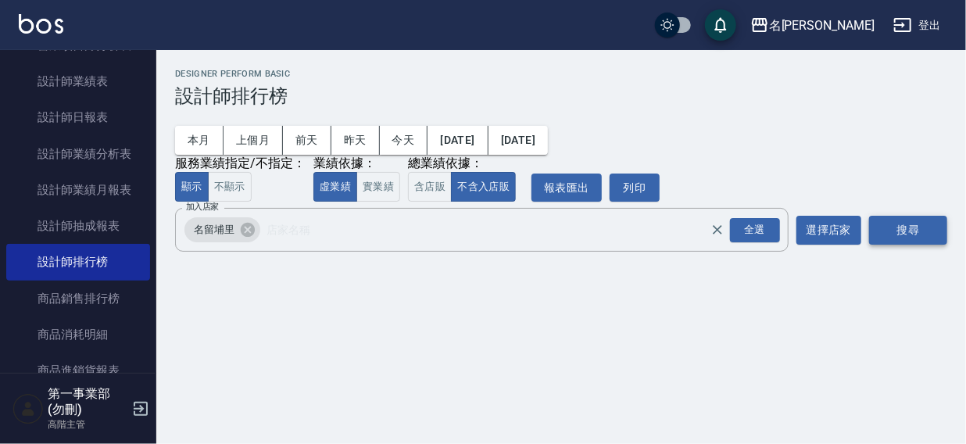
click at [894, 225] on button "搜尋" at bounding box center [908, 230] width 78 height 29
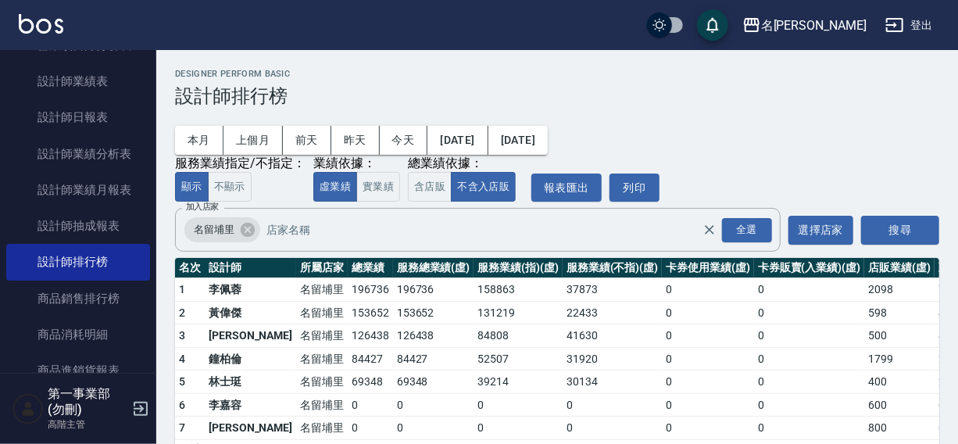
scroll to position [47, 0]
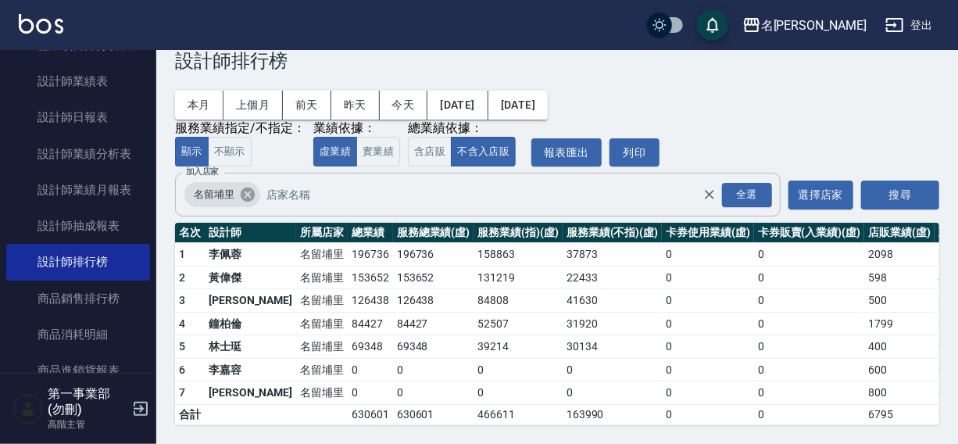
click at [245, 188] on icon at bounding box center [248, 195] width 14 height 14
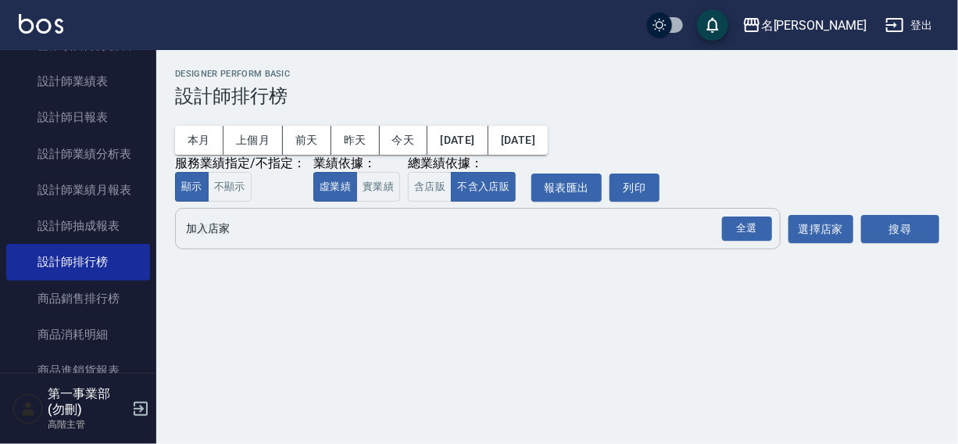
scroll to position [0, 0]
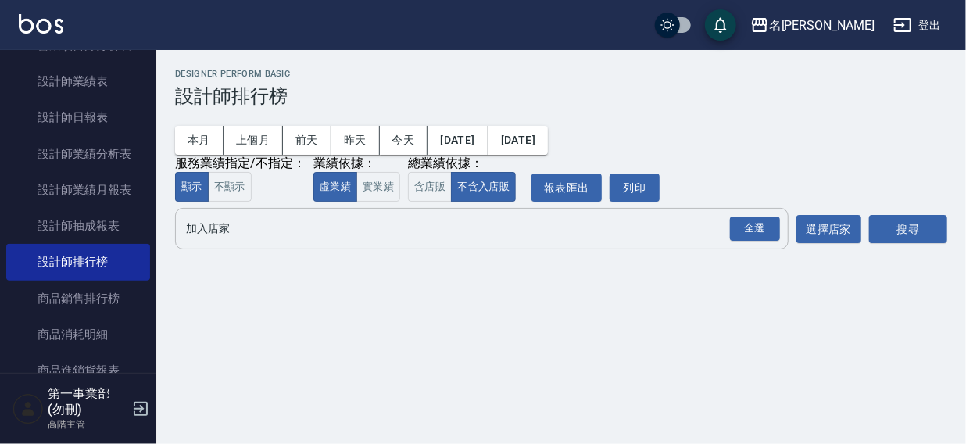
click at [236, 235] on input "加入店家" at bounding box center [470, 228] width 576 height 27
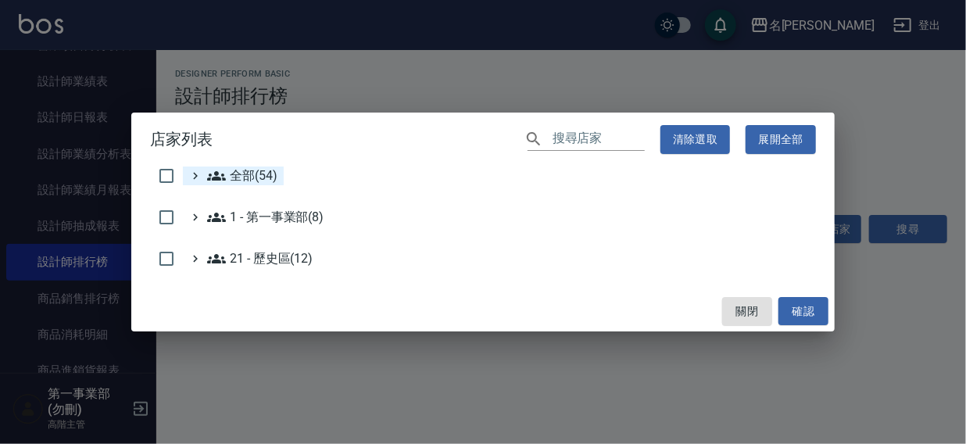
click at [251, 167] on span "全部(54)" at bounding box center [242, 175] width 70 height 19
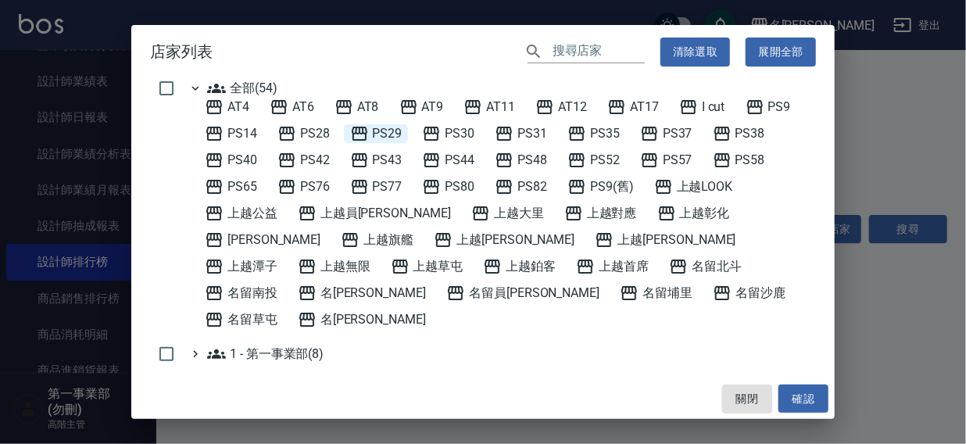
click at [390, 131] on span "PS29" at bounding box center [376, 133] width 52 height 19
click at [790, 398] on button "確認" at bounding box center [804, 399] width 50 height 29
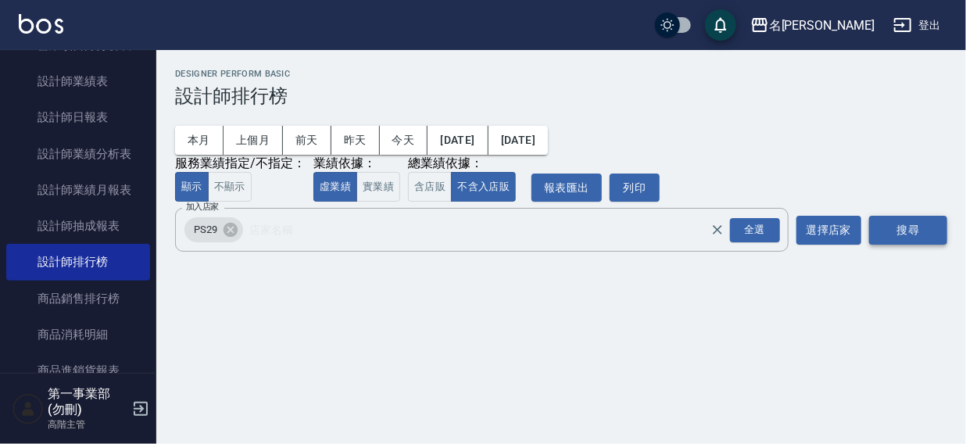
click at [903, 228] on button "搜尋" at bounding box center [908, 230] width 78 height 29
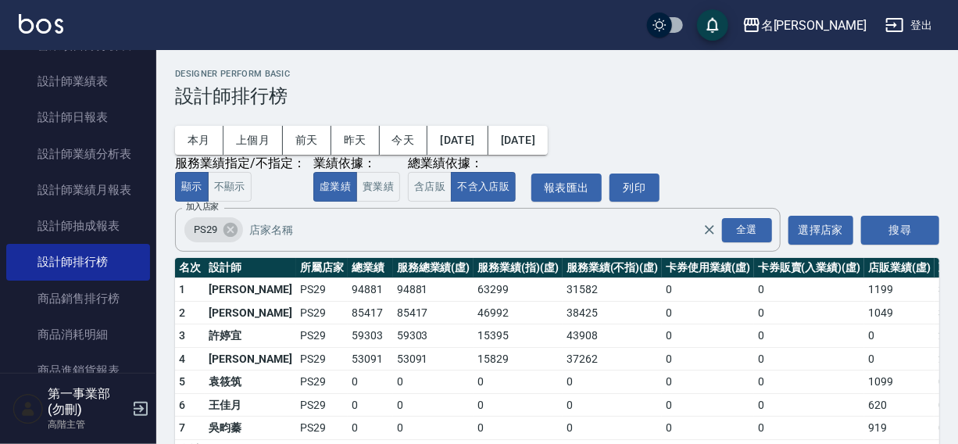
scroll to position [47, 0]
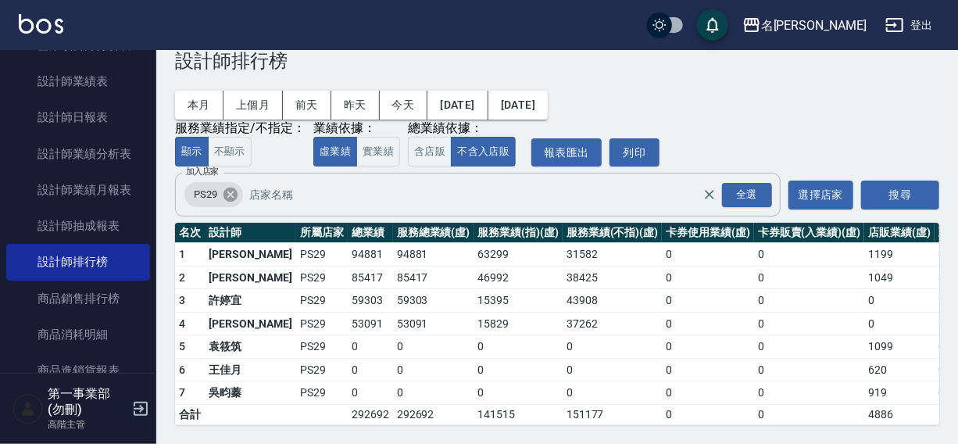
click at [231, 186] on icon at bounding box center [230, 194] width 17 height 17
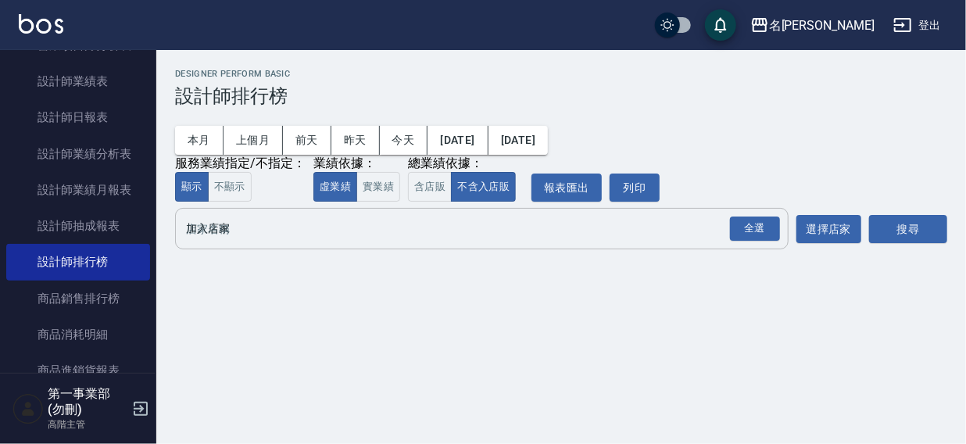
click at [206, 224] on input "加入店家" at bounding box center [470, 228] width 576 height 27
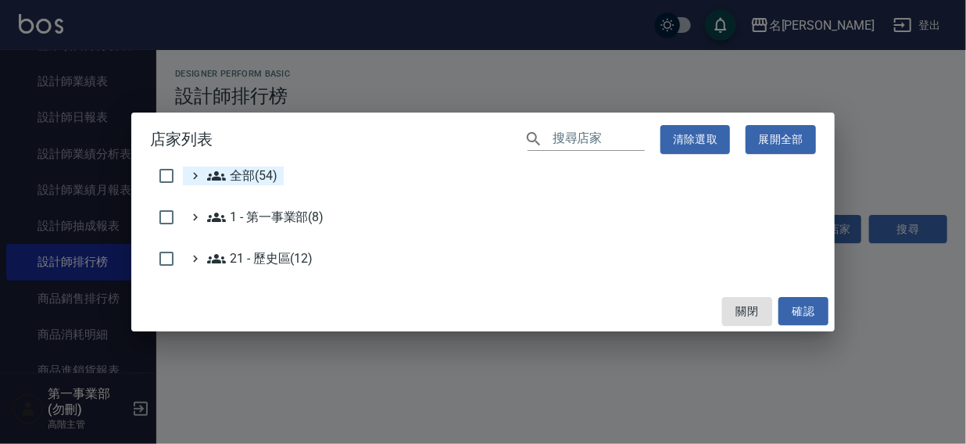
click at [256, 177] on span "全部(54)" at bounding box center [242, 175] width 70 height 19
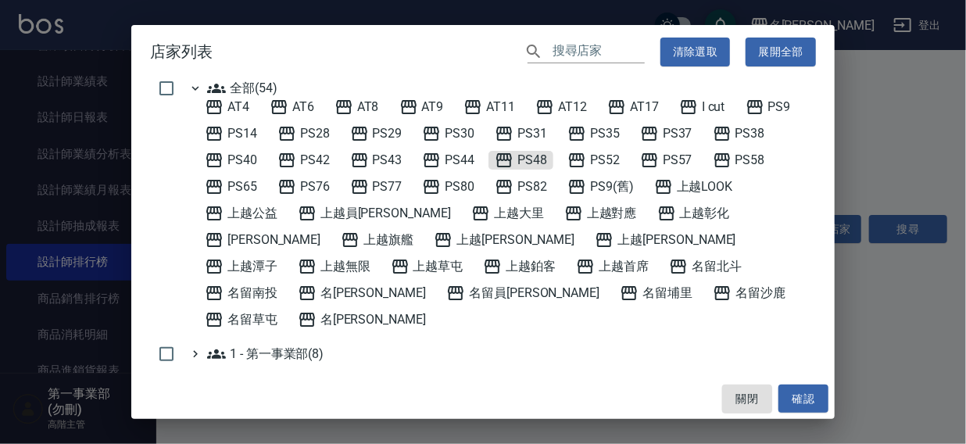
drag, startPoint x: 532, startPoint y: 158, endPoint x: 690, endPoint y: 283, distance: 202.0
click at [554, 174] on div "AT4 AT6 AT8 AT9 AT11 AT12 AT17 I cut PS9 PS14 PS28 PS29 PS30 PS31 PS35 PS37 PS3…" at bounding box center [508, 213] width 618 height 231
click at [807, 400] on button "確認" at bounding box center [804, 399] width 50 height 29
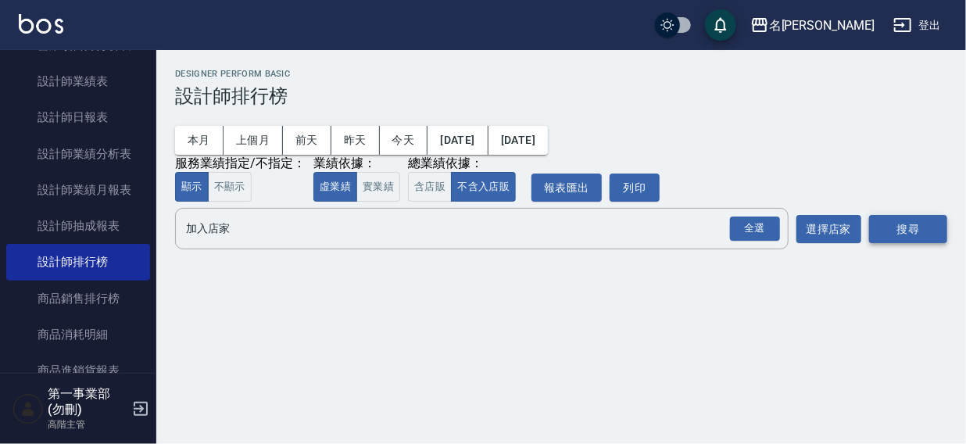
click at [907, 242] on button "搜尋" at bounding box center [908, 229] width 78 height 29
click at [922, 225] on button "搜尋" at bounding box center [908, 229] width 78 height 29
click at [207, 236] on input "加入店家" at bounding box center [470, 228] width 576 height 27
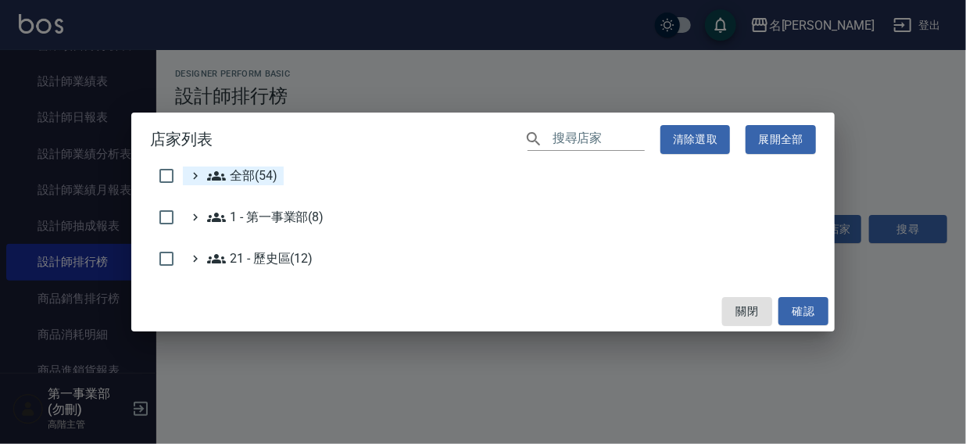
click at [274, 167] on span "全部(54)" at bounding box center [242, 175] width 70 height 19
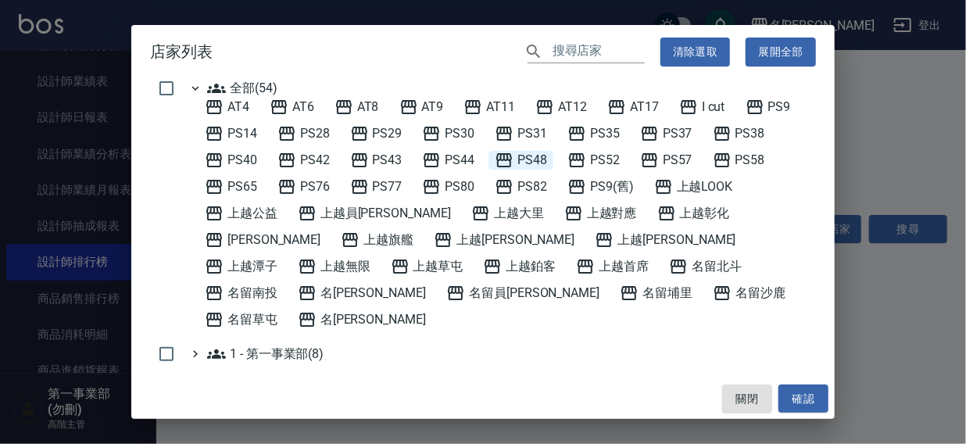
click at [532, 160] on span "PS48" at bounding box center [521, 160] width 52 height 19
click at [798, 401] on button "確認" at bounding box center [804, 399] width 50 height 29
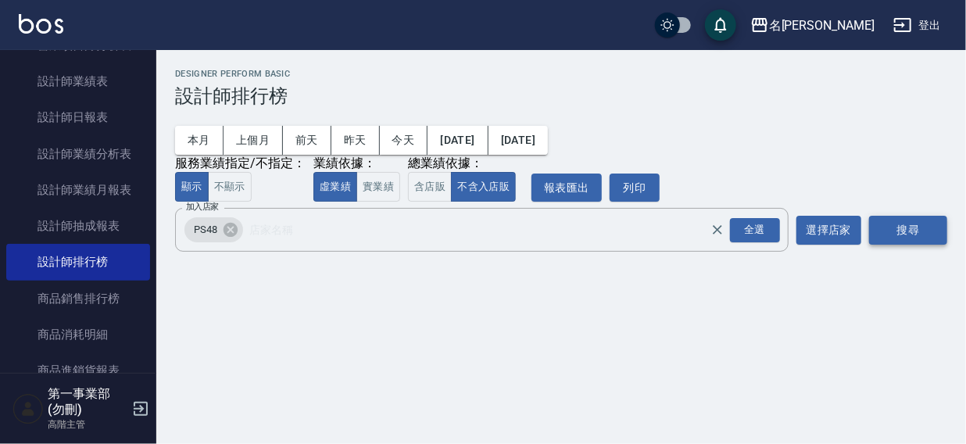
click at [926, 224] on button "搜尋" at bounding box center [908, 230] width 78 height 29
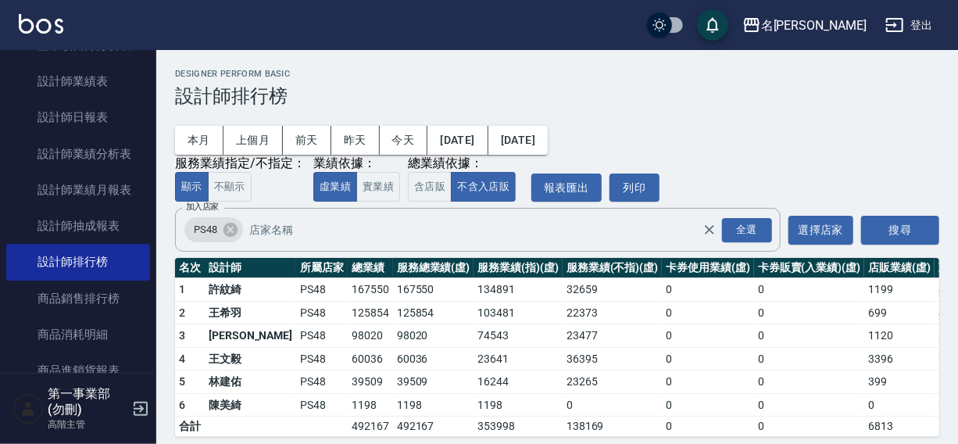
scroll to position [23, 0]
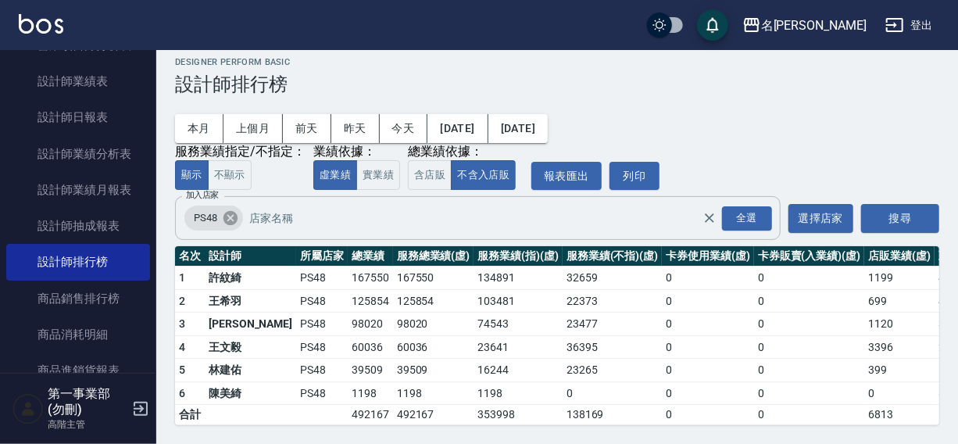
click at [227, 209] on icon at bounding box center [230, 217] width 17 height 17
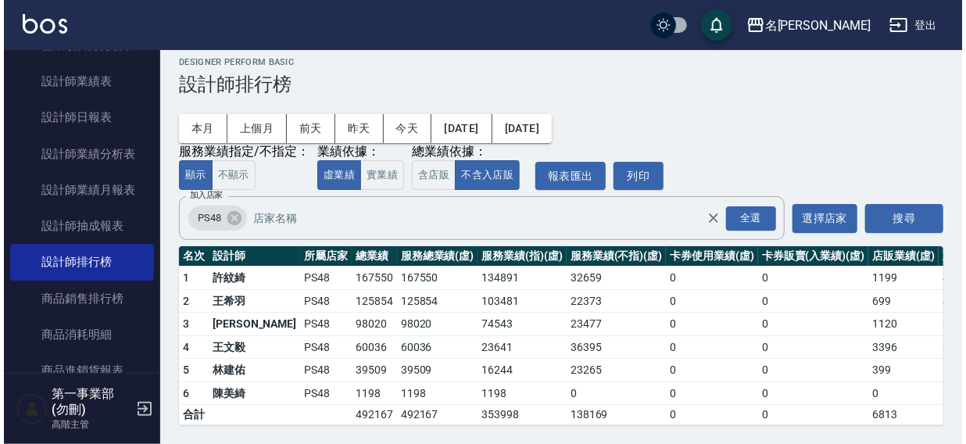
scroll to position [0, 0]
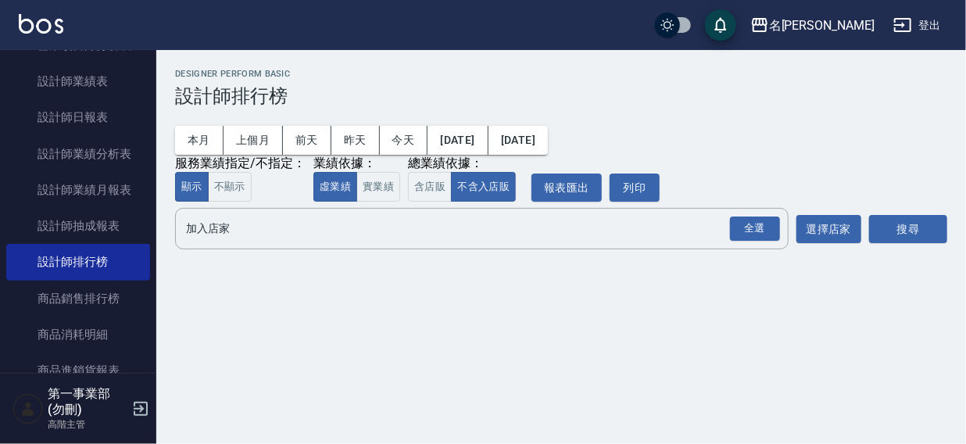
click at [500, 30] on div "名[PERSON_NAME]出" at bounding box center [483, 25] width 966 height 50
click at [213, 237] on input "加入店家" at bounding box center [470, 228] width 576 height 27
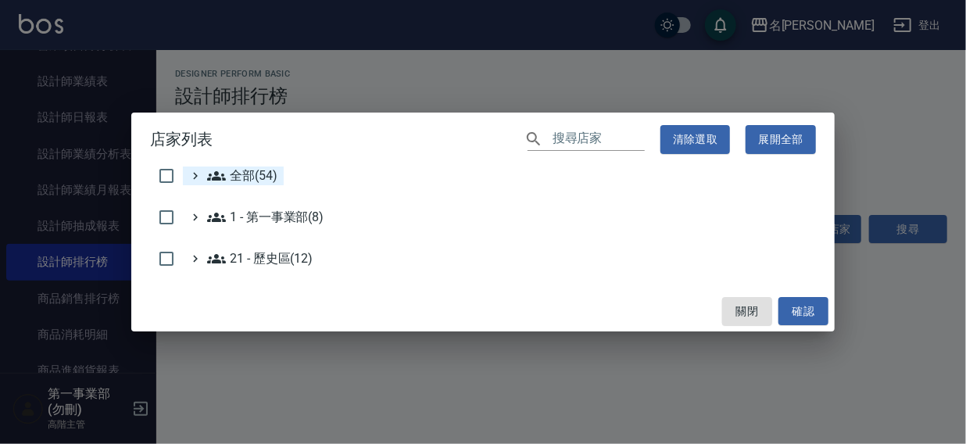
click at [252, 177] on span "全部(54)" at bounding box center [242, 175] width 70 height 19
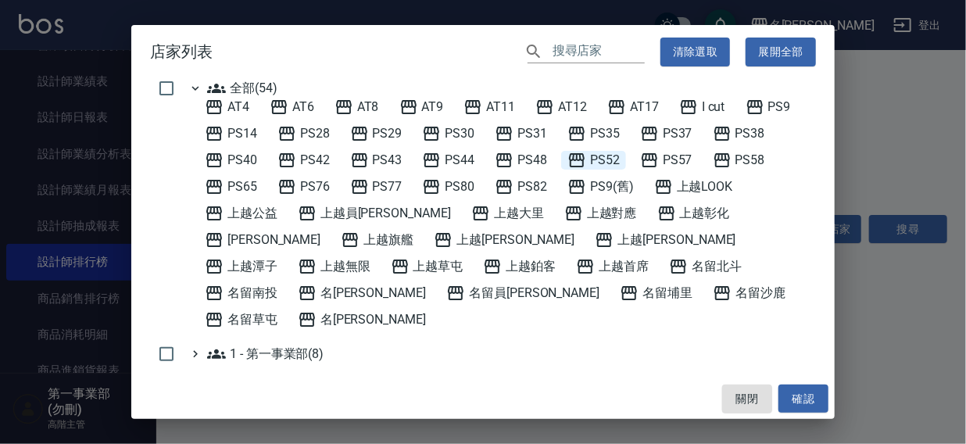
click at [606, 161] on span "PS52" at bounding box center [594, 160] width 52 height 19
click at [792, 398] on button "確認" at bounding box center [804, 399] width 50 height 29
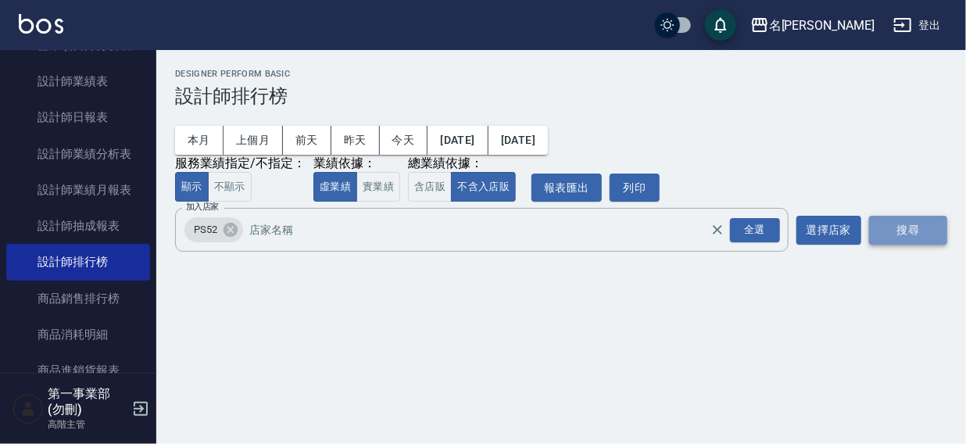
click at [915, 227] on button "搜尋" at bounding box center [908, 230] width 78 height 29
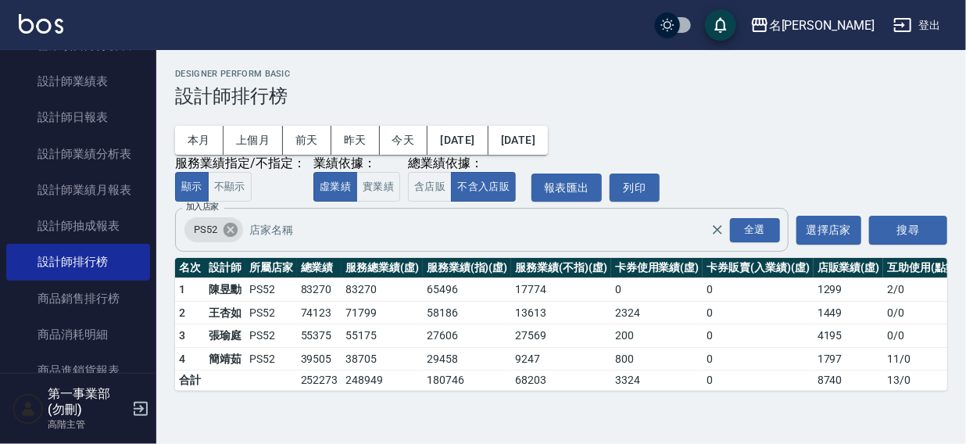
click at [228, 232] on icon at bounding box center [230, 229] width 17 height 17
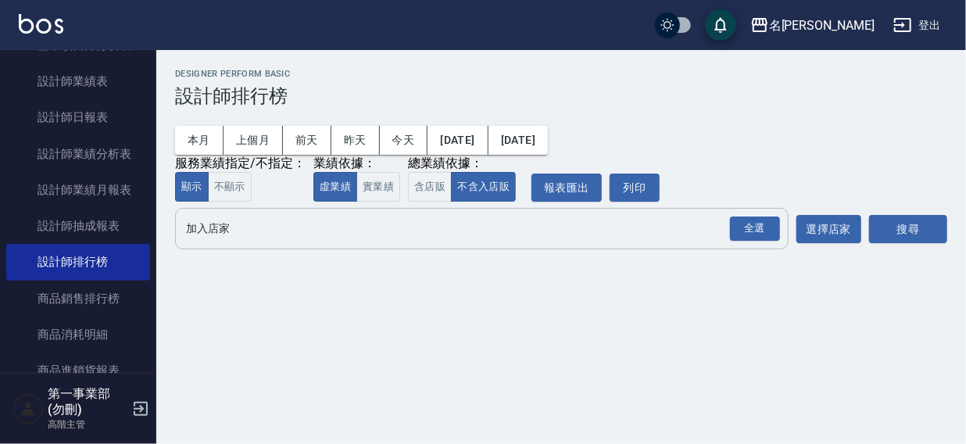
click at [214, 227] on input "加入店家" at bounding box center [470, 228] width 576 height 27
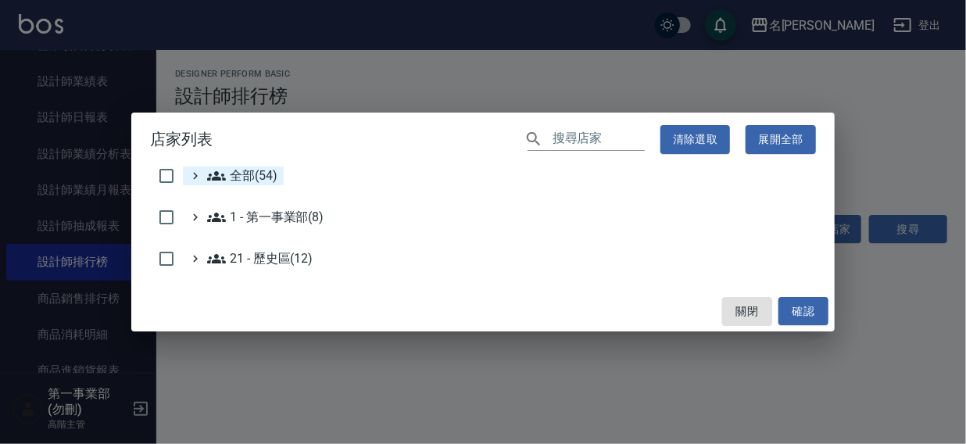
click at [239, 173] on span "全部(54)" at bounding box center [242, 175] width 70 height 19
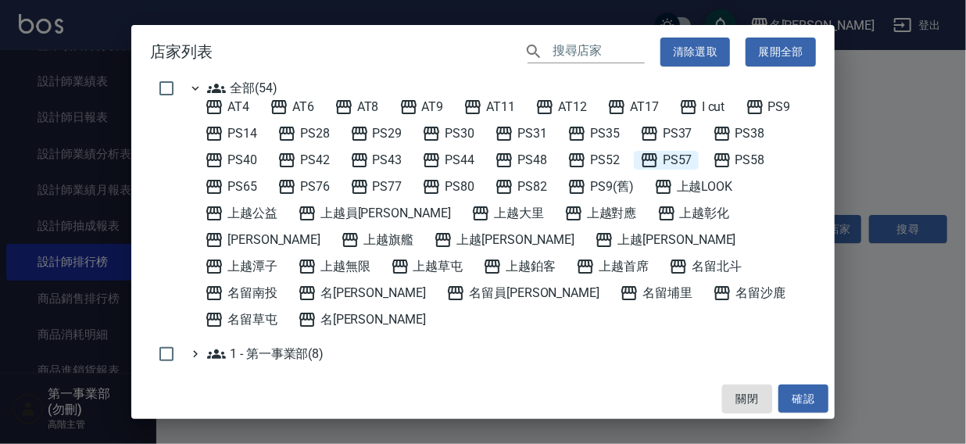
click at [674, 161] on span "PS57" at bounding box center [666, 160] width 52 height 19
click at [809, 400] on button "確認" at bounding box center [804, 399] width 50 height 29
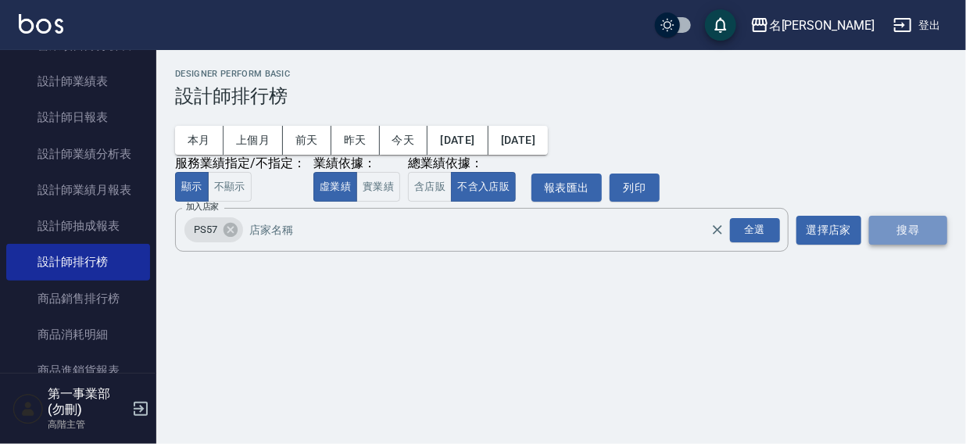
click at [893, 234] on button "搜尋" at bounding box center [908, 230] width 78 height 29
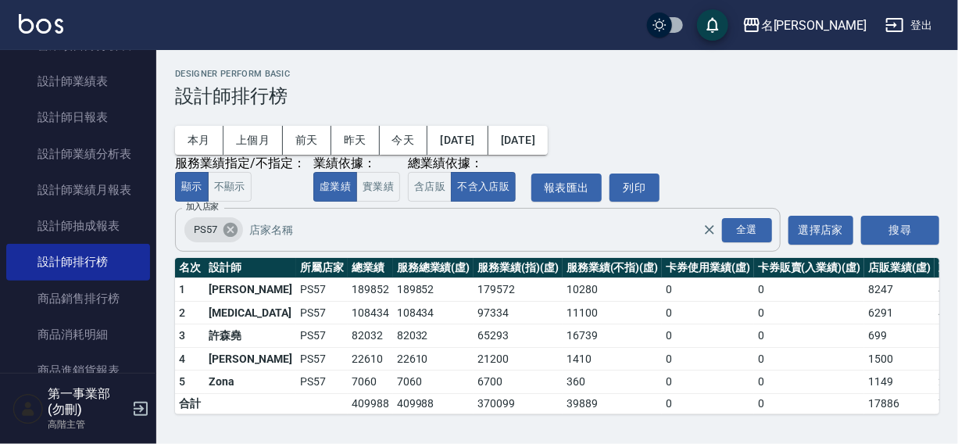
click at [229, 230] on icon at bounding box center [230, 229] width 17 height 17
